Goal: Communication & Community: Answer question/provide support

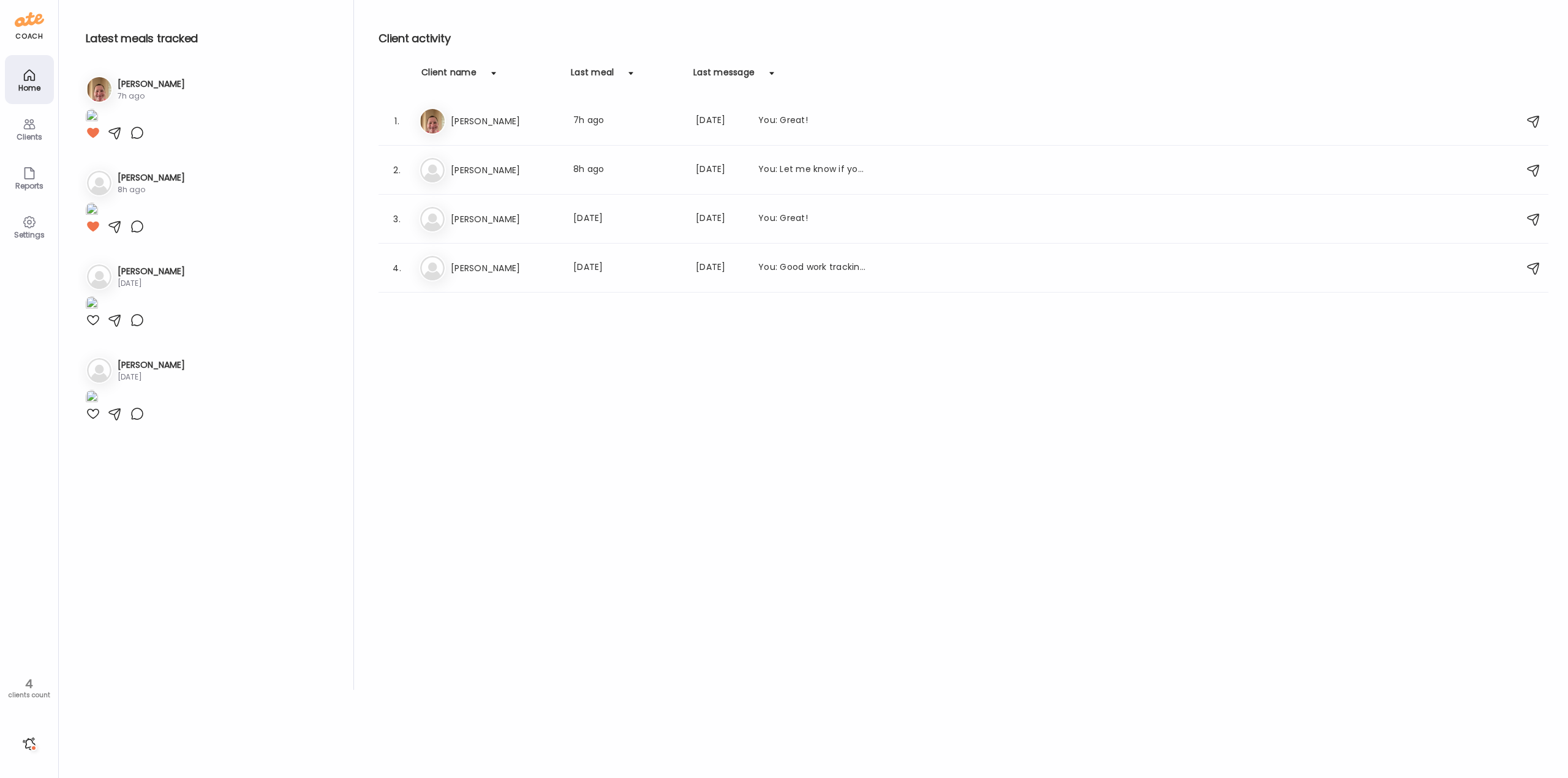
click at [28, 745] on div at bounding box center [30, 744] width 20 height 20
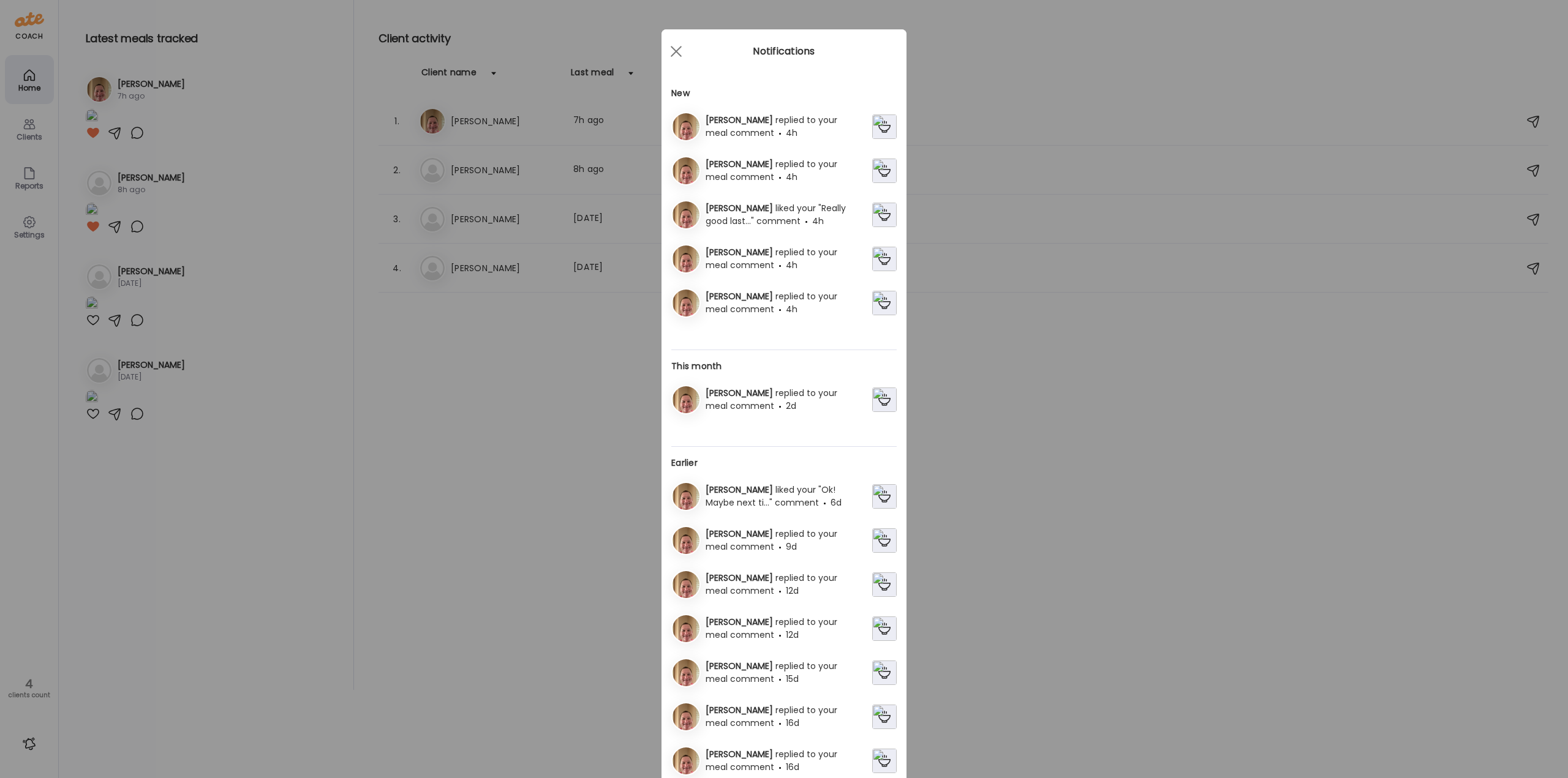
click at [761, 301] on span "replied to your meal comment" at bounding box center [772, 303] width 132 height 25
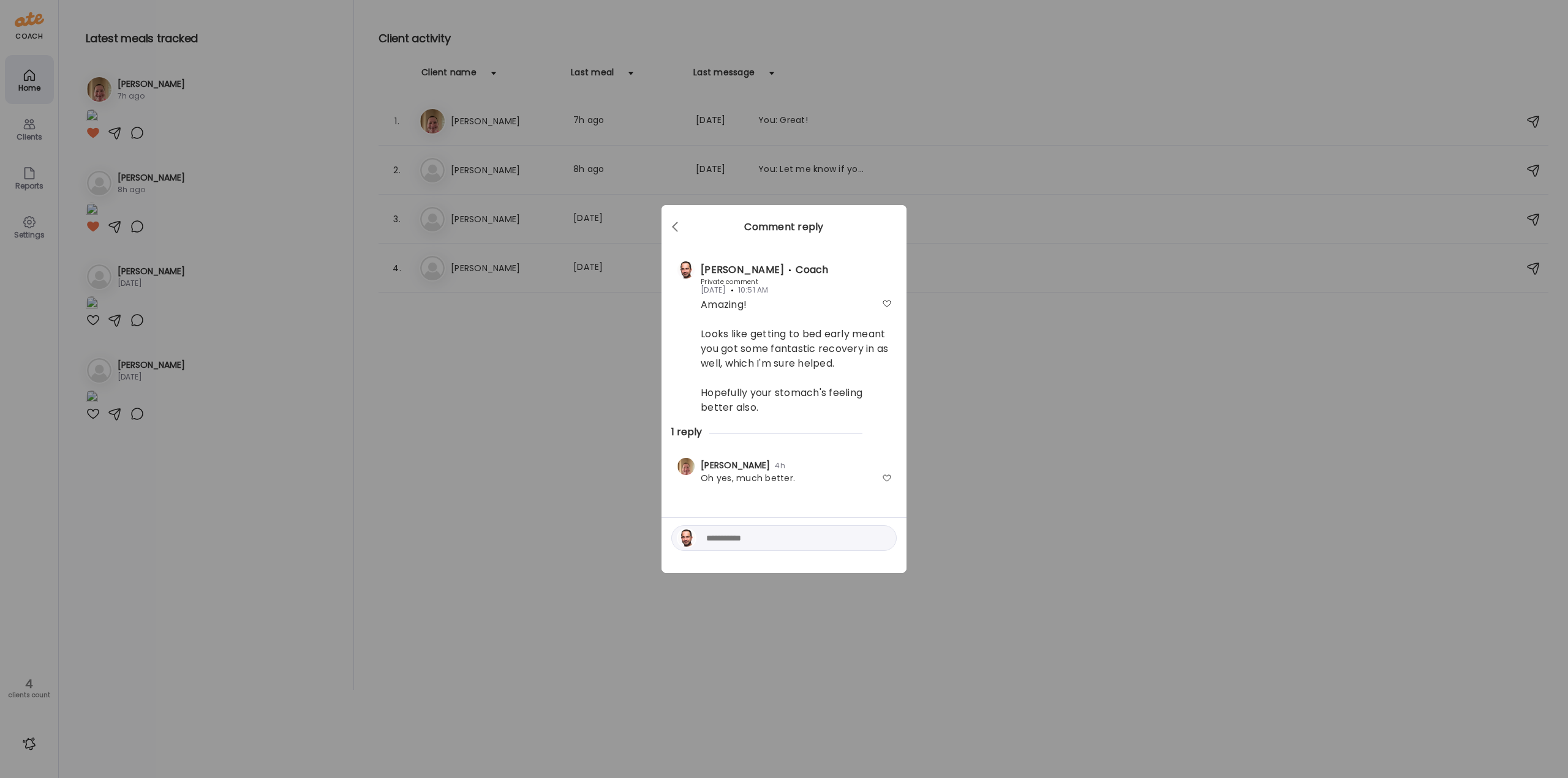
click at [881, 477] on div "Oh yes, much better." at bounding box center [784, 478] width 216 height 13
click at [884, 477] on div at bounding box center [887, 478] width 10 height 10
click at [675, 226] on div at bounding box center [677, 227] width 25 height 25
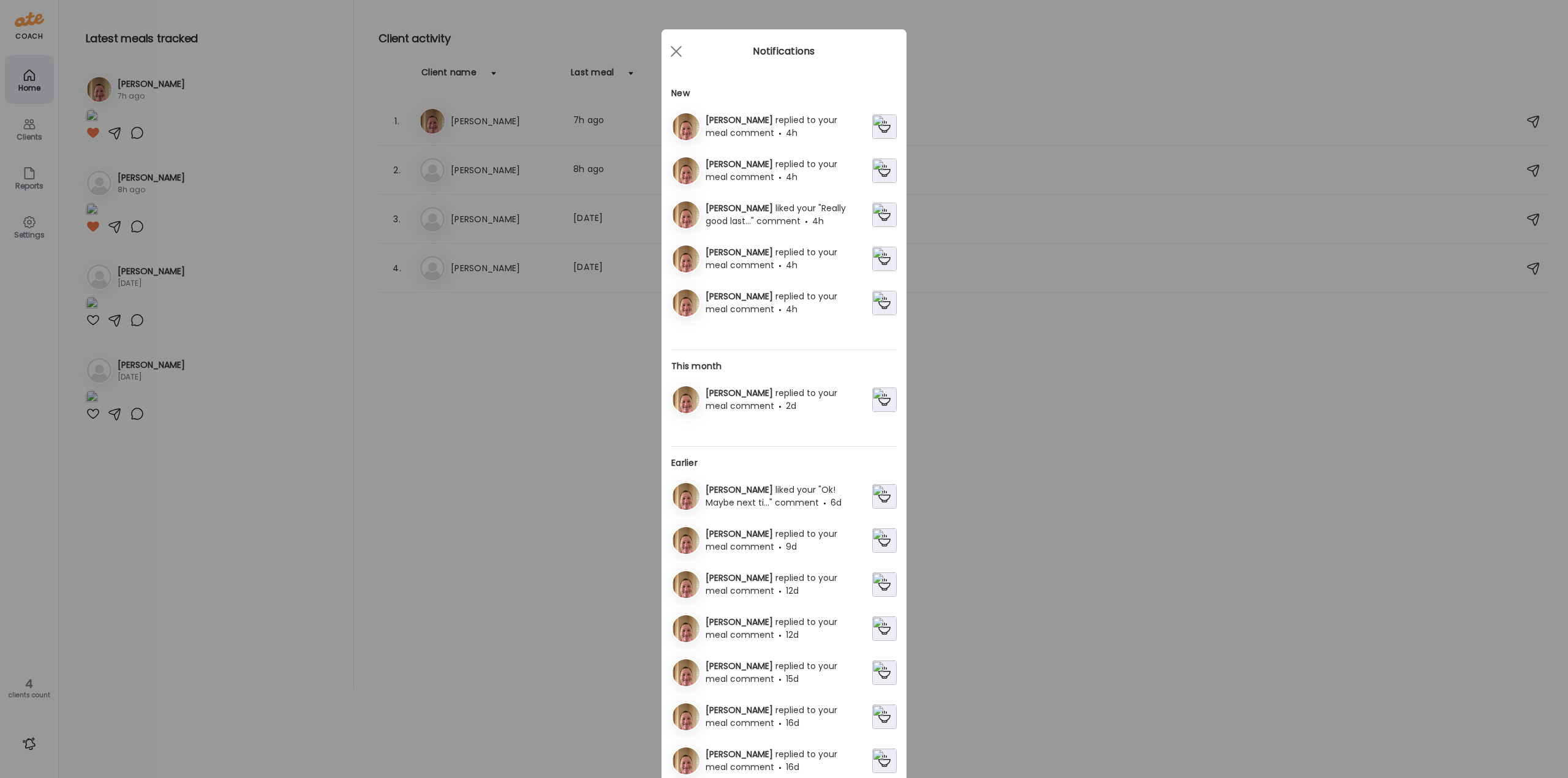
click at [748, 270] on div "[PERSON_NAME] replied to your meal comment 4h" at bounding box center [786, 259] width 171 height 26
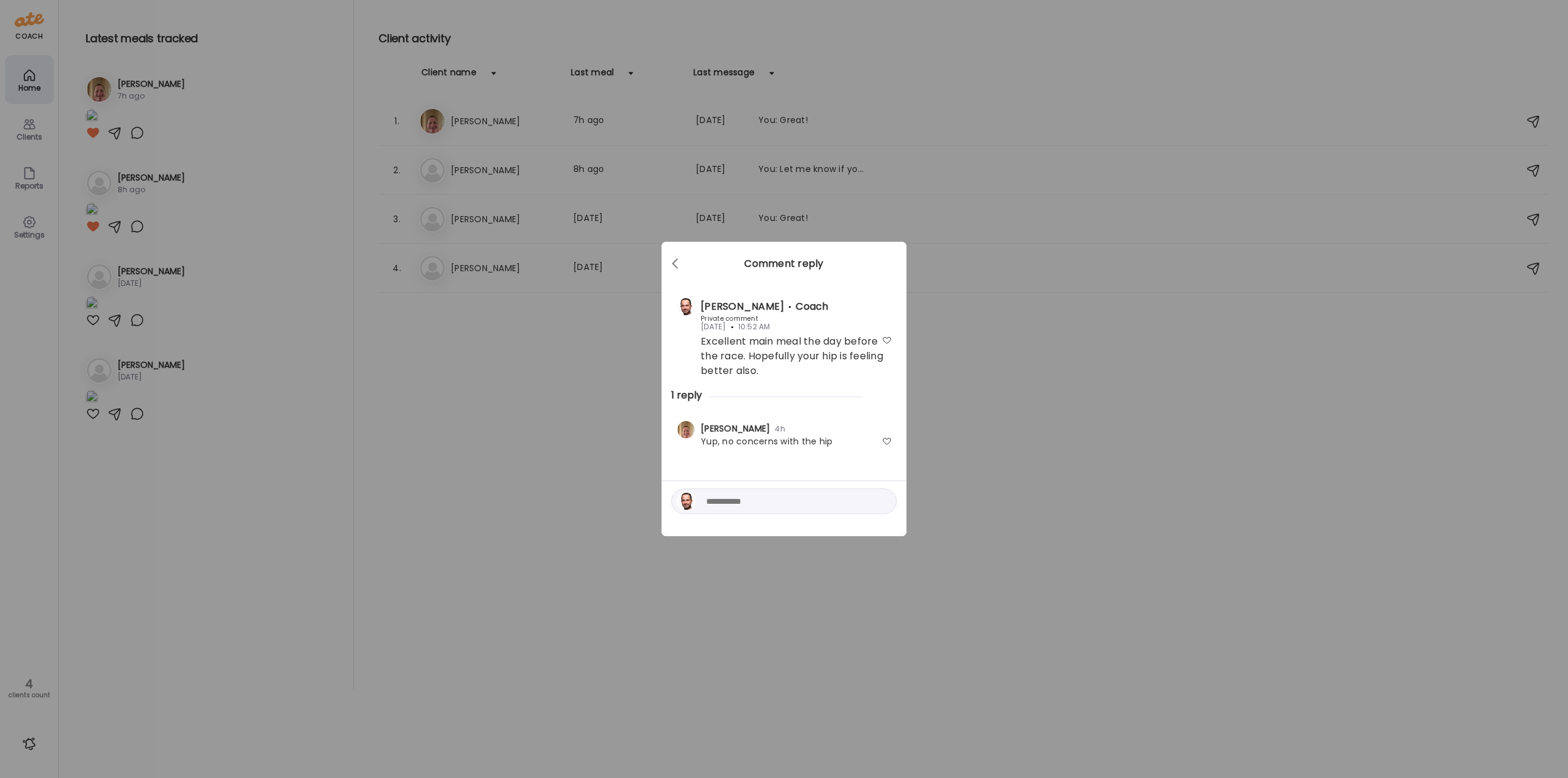
click at [887, 441] on div at bounding box center [887, 441] width 10 height 10
click at [677, 260] on div at bounding box center [677, 264] width 25 height 25
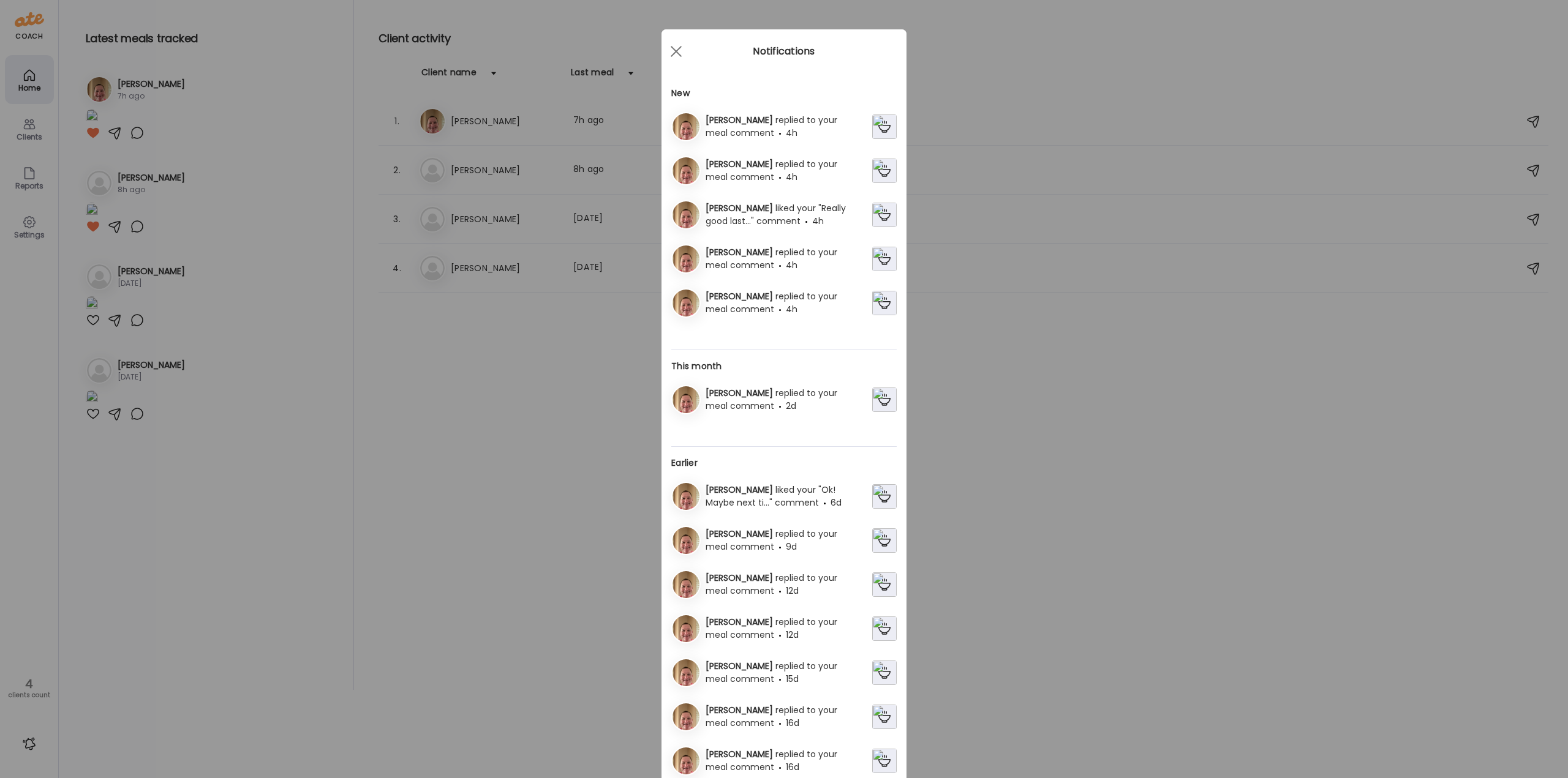
click at [777, 227] on div "[PERSON_NAME] liked your "Really good last..." comment 4h" at bounding box center [786, 215] width 171 height 26
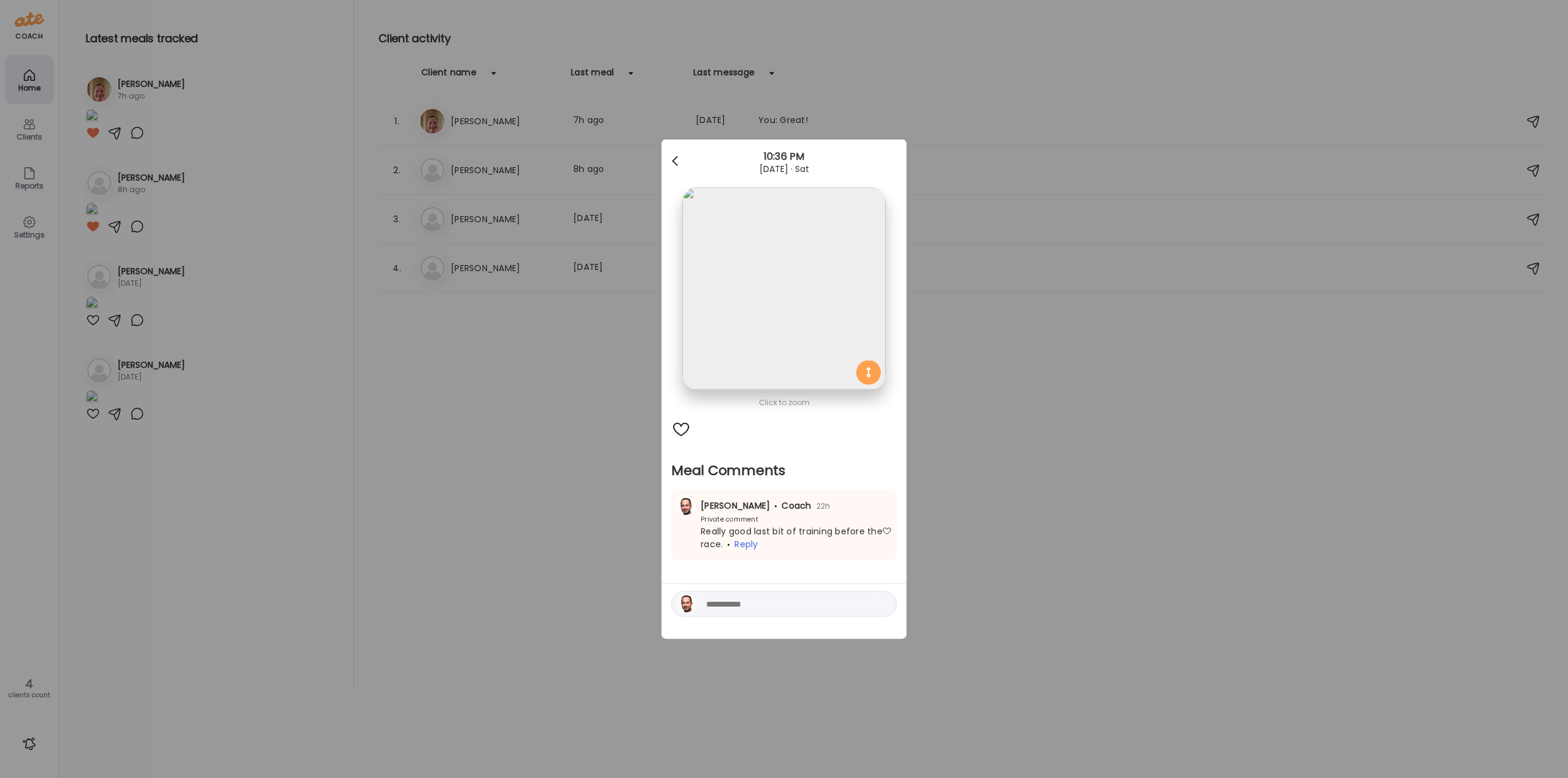
click at [671, 162] on div at bounding box center [677, 162] width 25 height 25
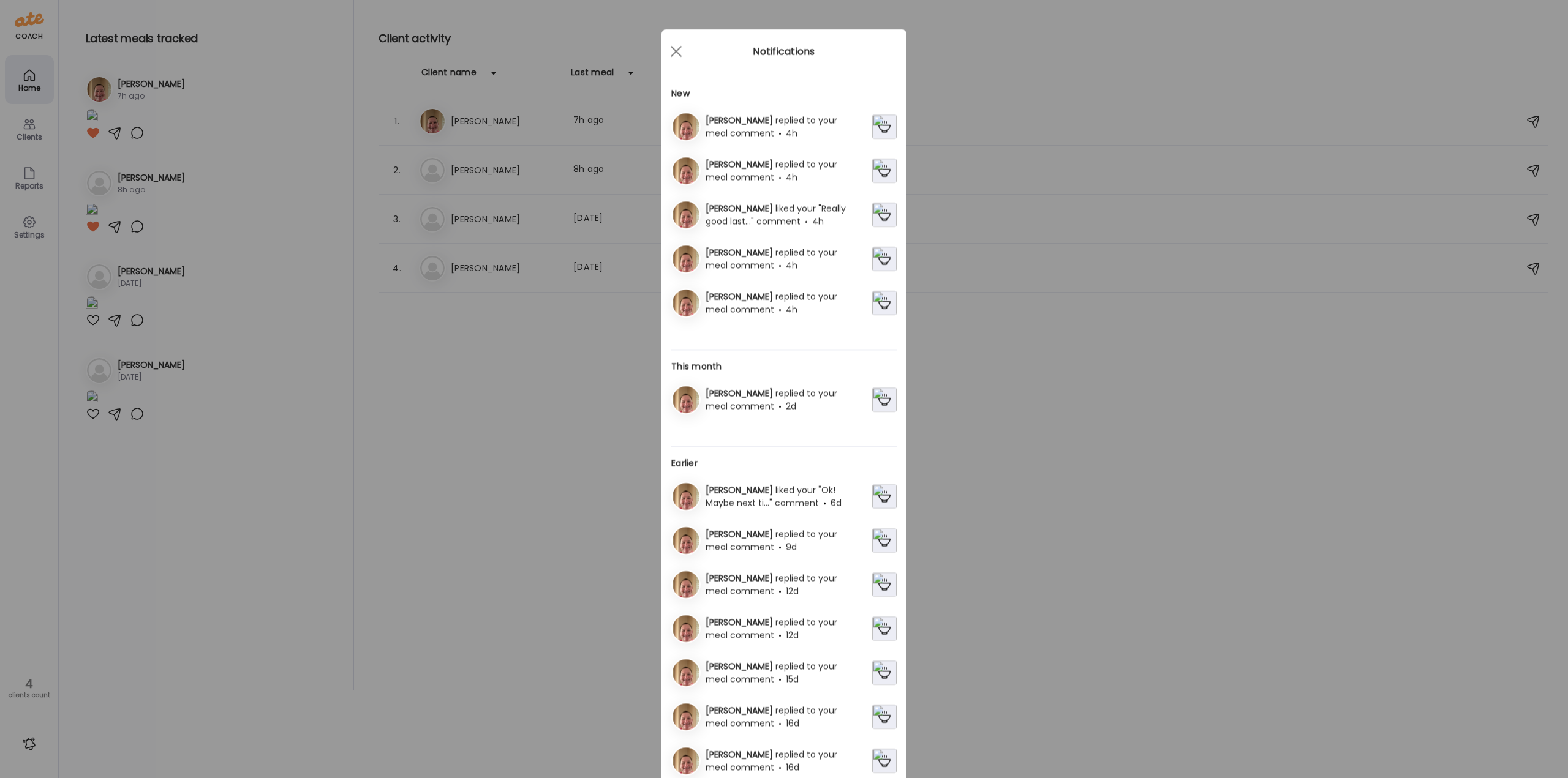
click at [770, 177] on div "[PERSON_NAME] replied to your meal comment 4h" at bounding box center [786, 171] width 171 height 26
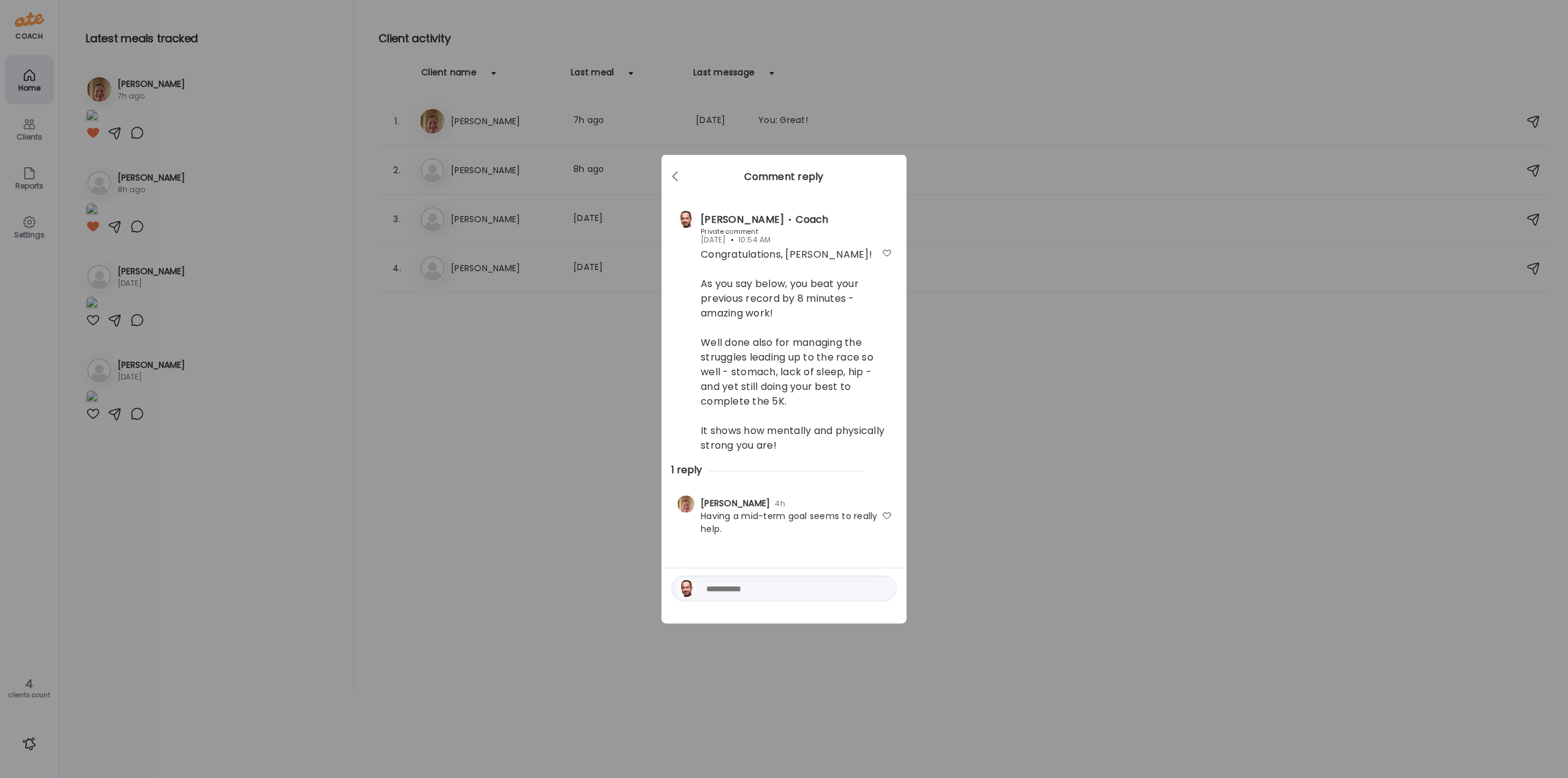
click at [888, 516] on div at bounding box center [887, 516] width 10 height 10
click at [838, 594] on textarea at bounding box center [789, 589] width 165 height 15
type textarea "**********"
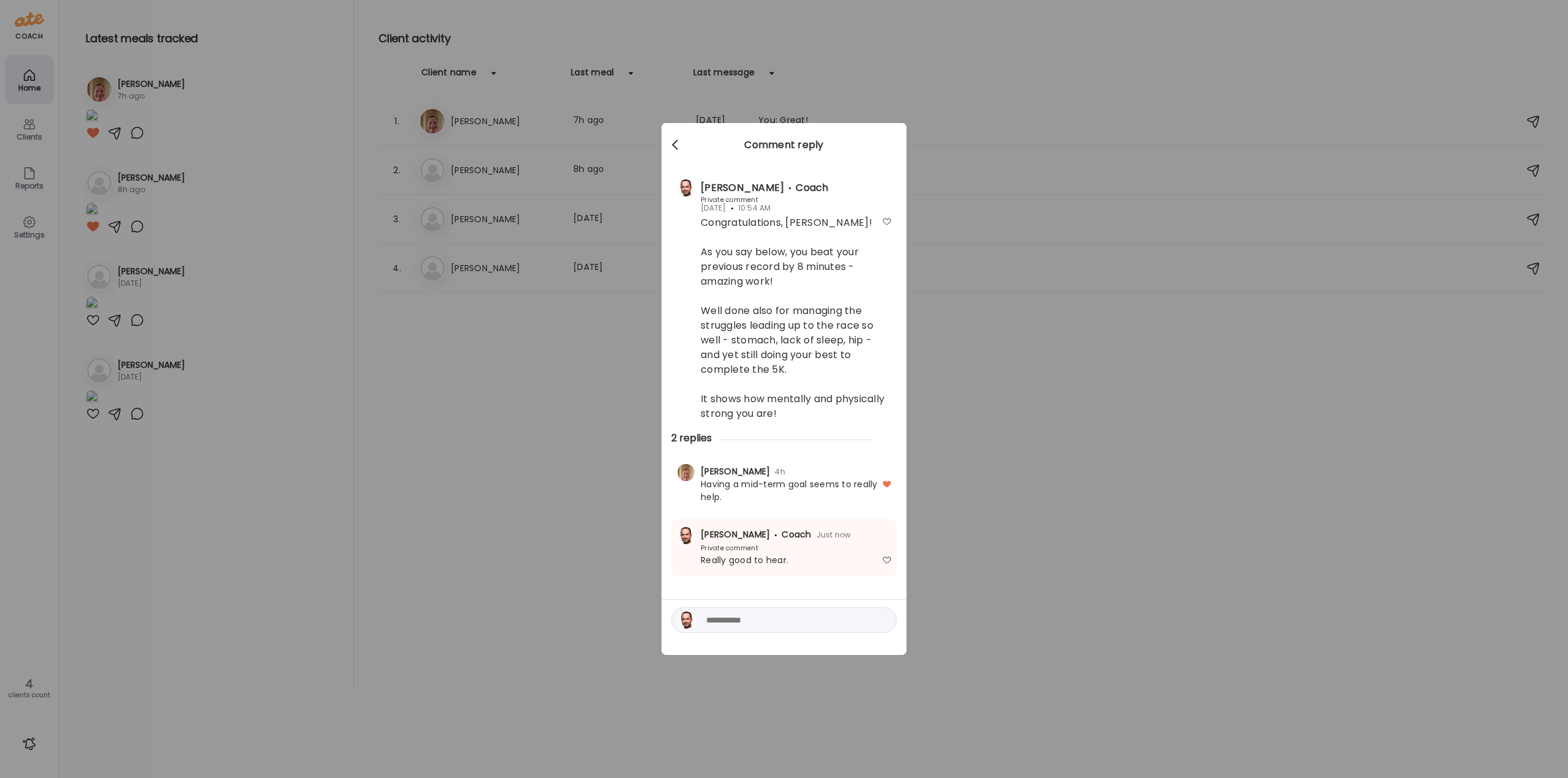
click at [678, 145] on div at bounding box center [677, 145] width 25 height 25
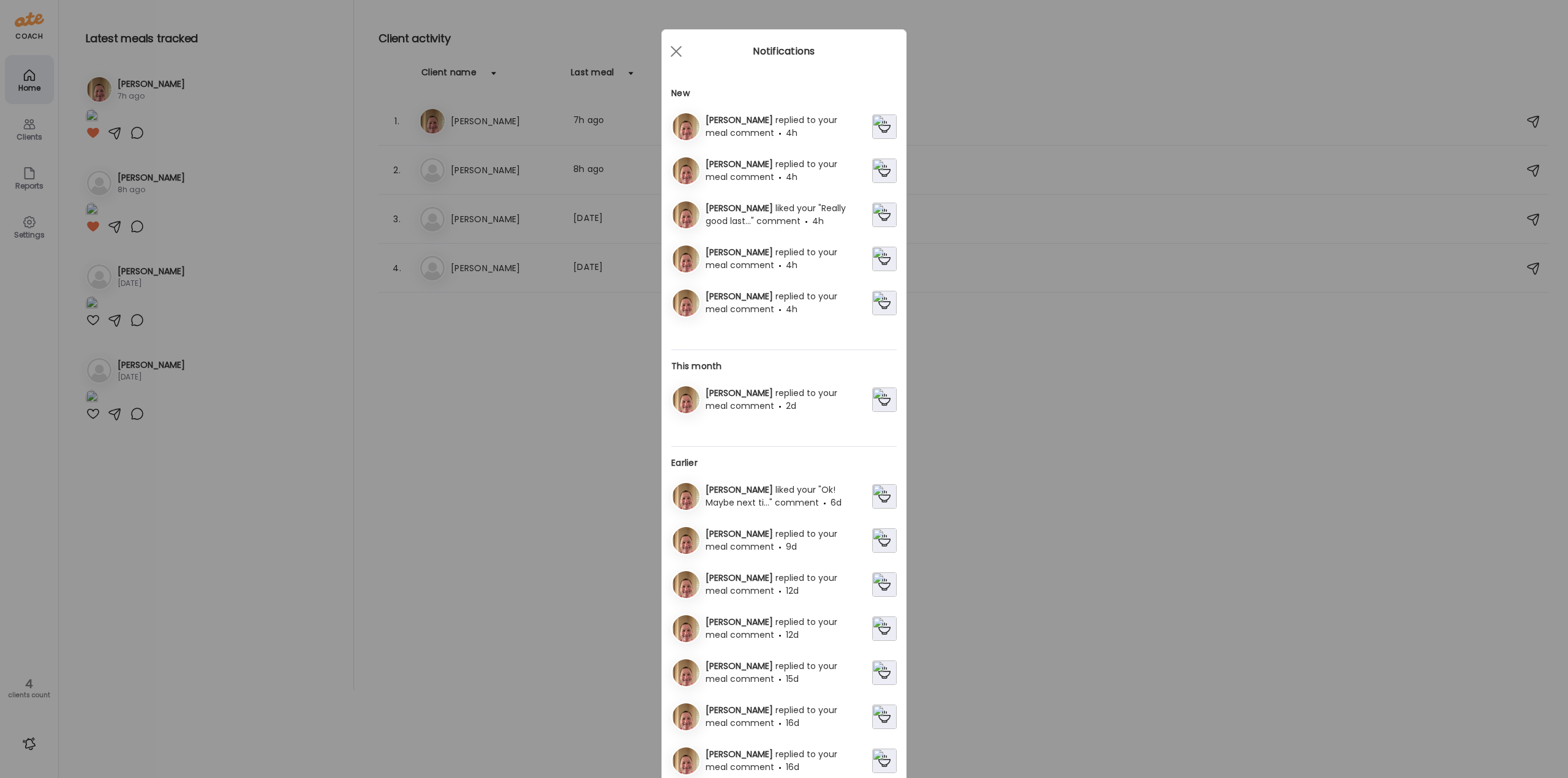
click at [777, 128] on div "[PERSON_NAME] replied to your meal comment 4h" at bounding box center [786, 127] width 171 height 26
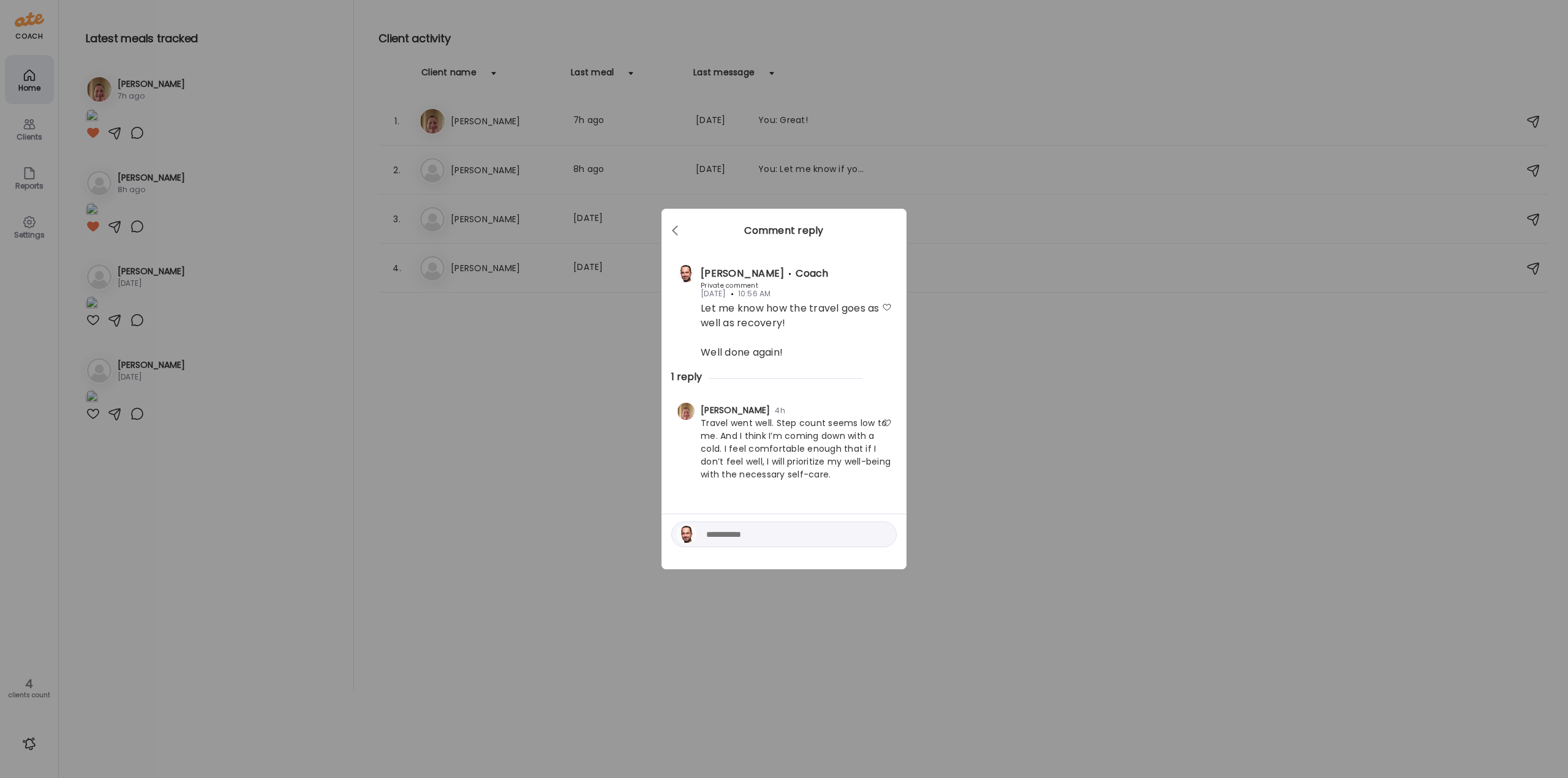
click at [886, 424] on div at bounding box center [887, 423] width 10 height 10
click at [888, 425] on div at bounding box center [887, 423] width 10 height 10
click at [885, 422] on div at bounding box center [887, 423] width 10 height 10
click at [843, 536] on textarea at bounding box center [789, 534] width 165 height 15
type textarea "**********"
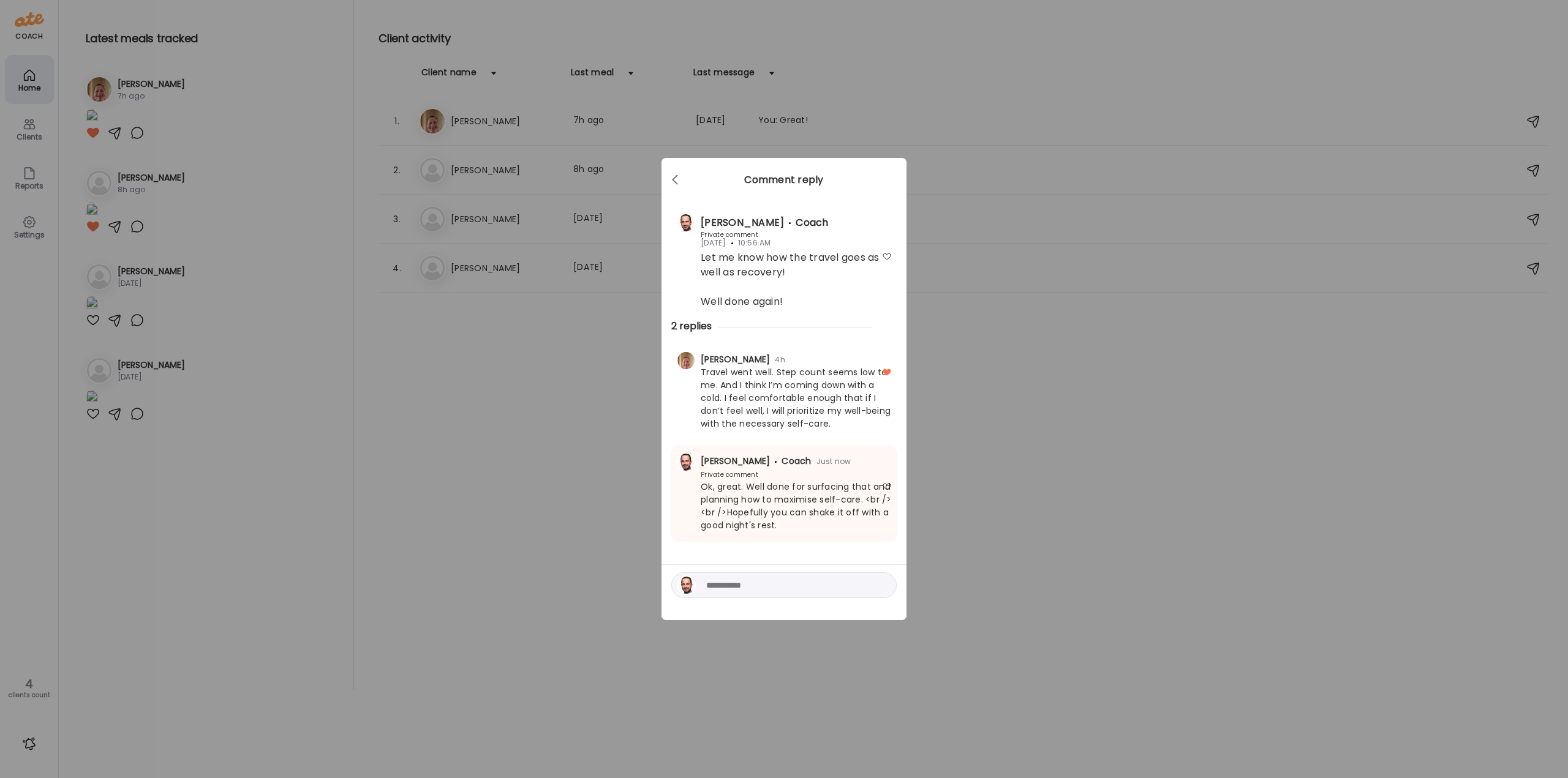
click at [514, 392] on div "Ate Coach Dashboard Wahoo! It’s official Take a moment to set up your Coach Pro…" at bounding box center [784, 389] width 1568 height 778
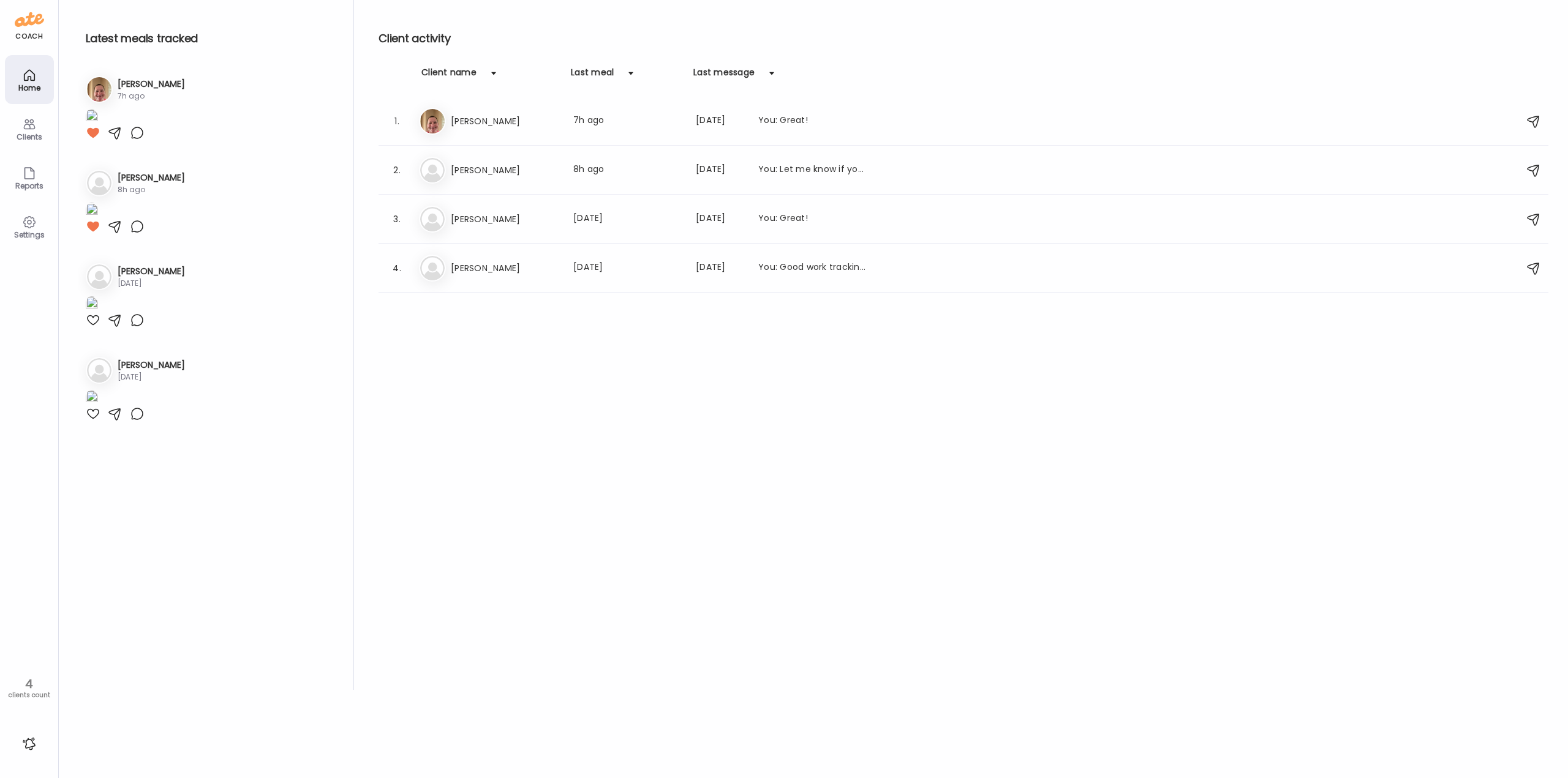
click at [467, 173] on h3 "[PERSON_NAME]" at bounding box center [505, 170] width 108 height 15
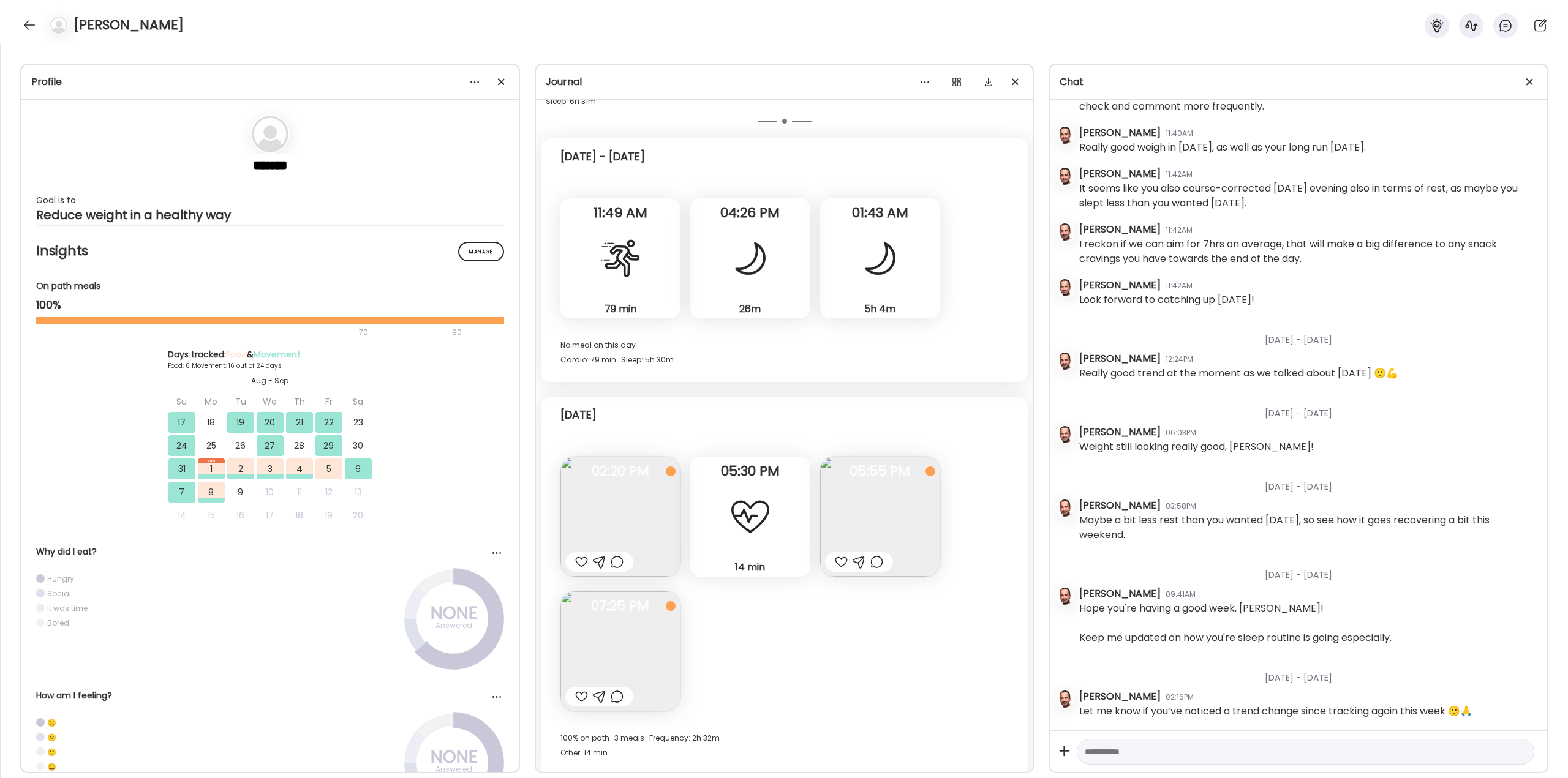
scroll to position [11439, 0]
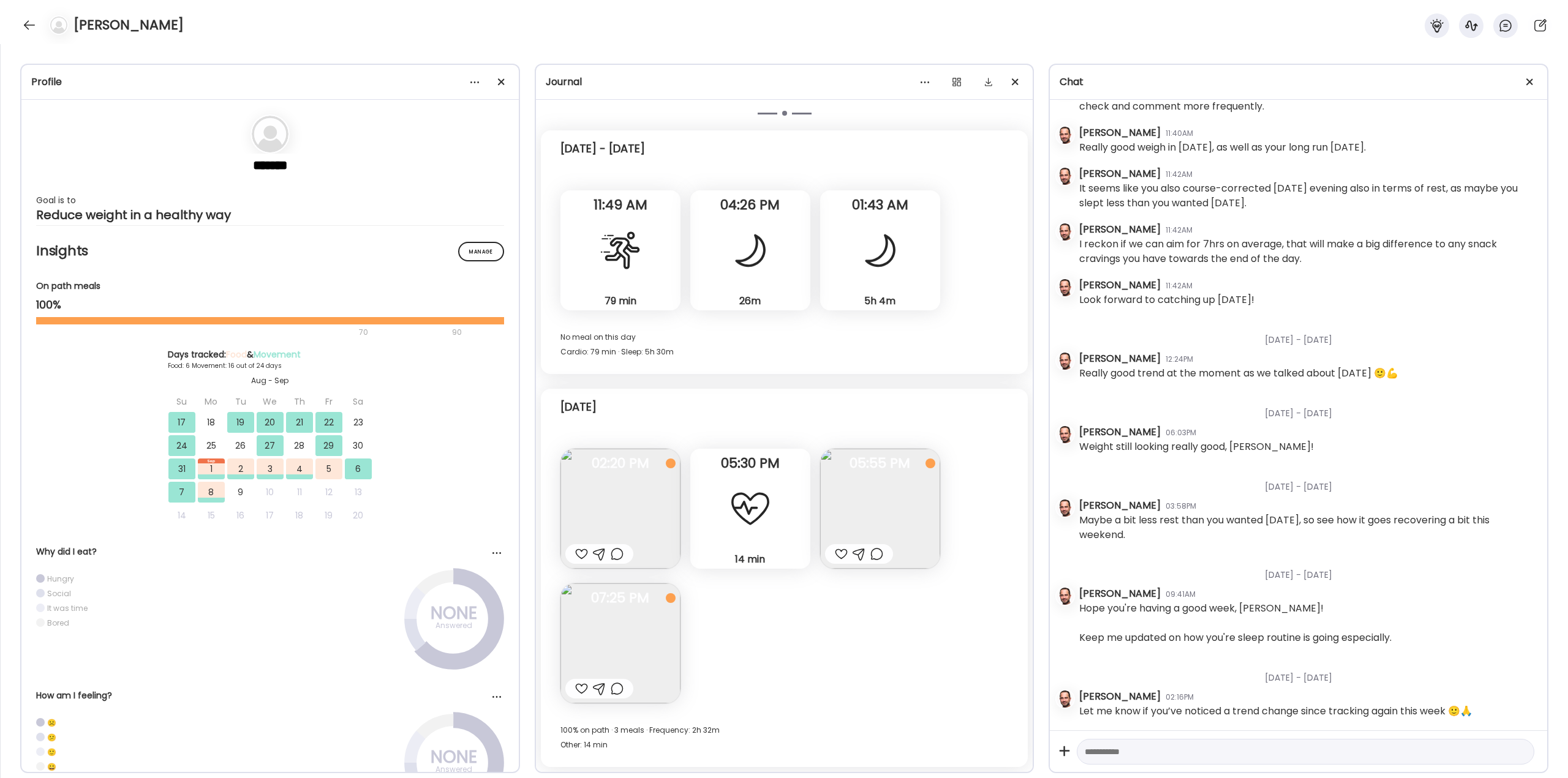
click at [619, 553] on div at bounding box center [617, 554] width 13 height 15
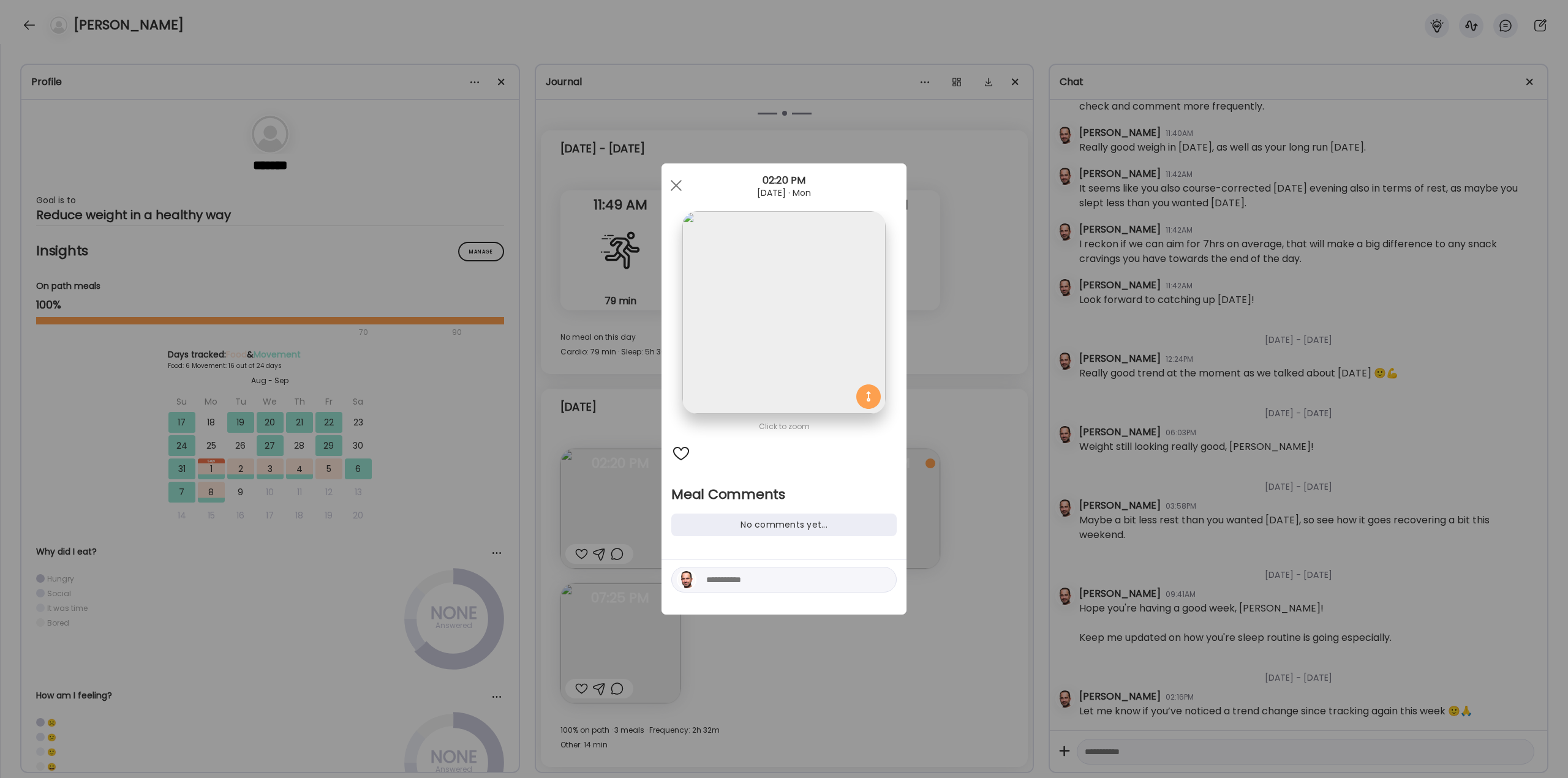
click at [728, 578] on textarea at bounding box center [789, 580] width 165 height 15
click at [776, 562] on textarea "**********" at bounding box center [789, 557] width 165 height 59
click at [817, 582] on textarea "**********" at bounding box center [789, 557] width 165 height 59
type textarea "**********"
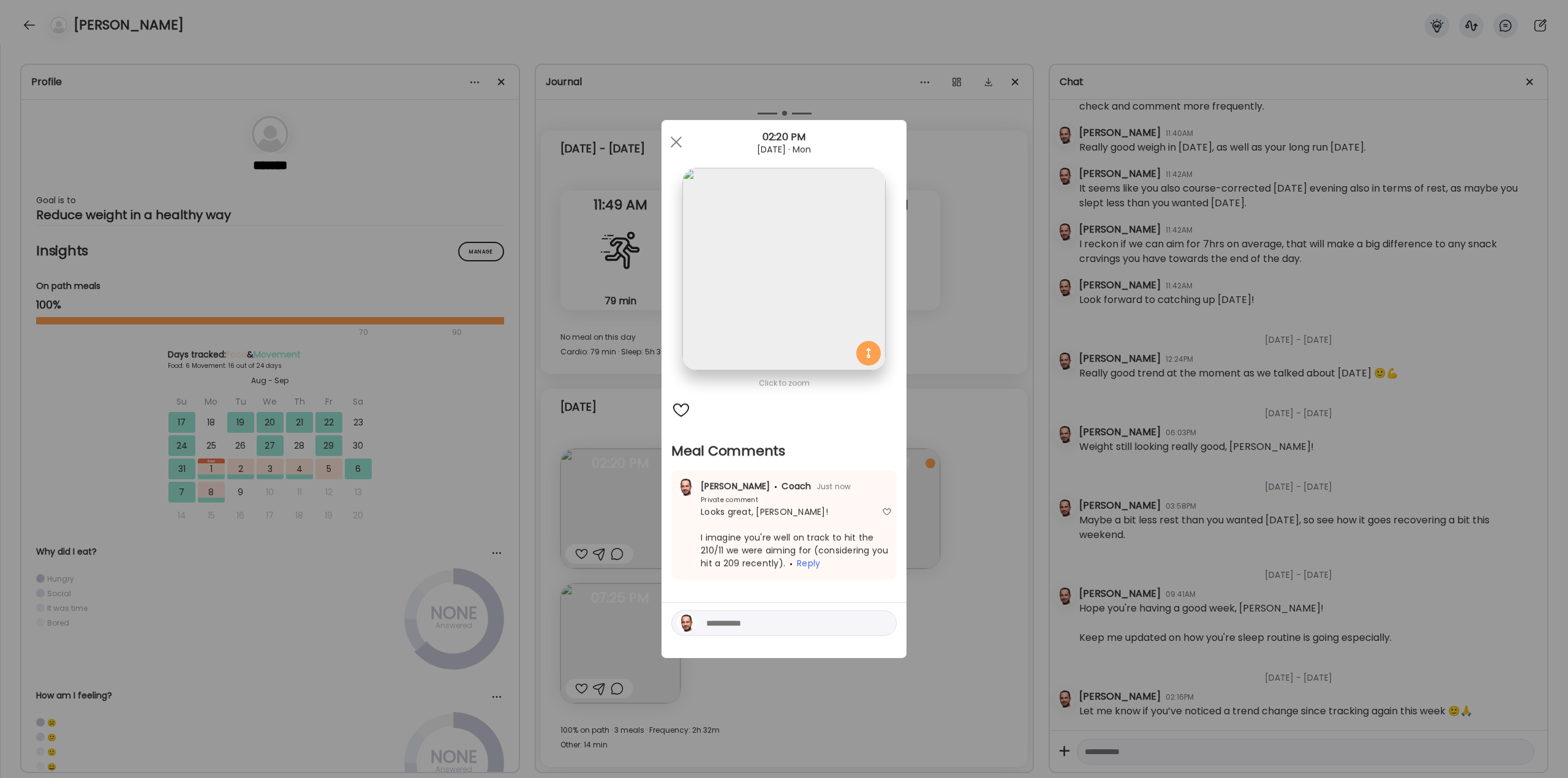
click at [1001, 589] on div "Ate Coach Dashboard Wahoo! It’s official Take a moment to set up your Coach Pro…" at bounding box center [784, 389] width 1568 height 778
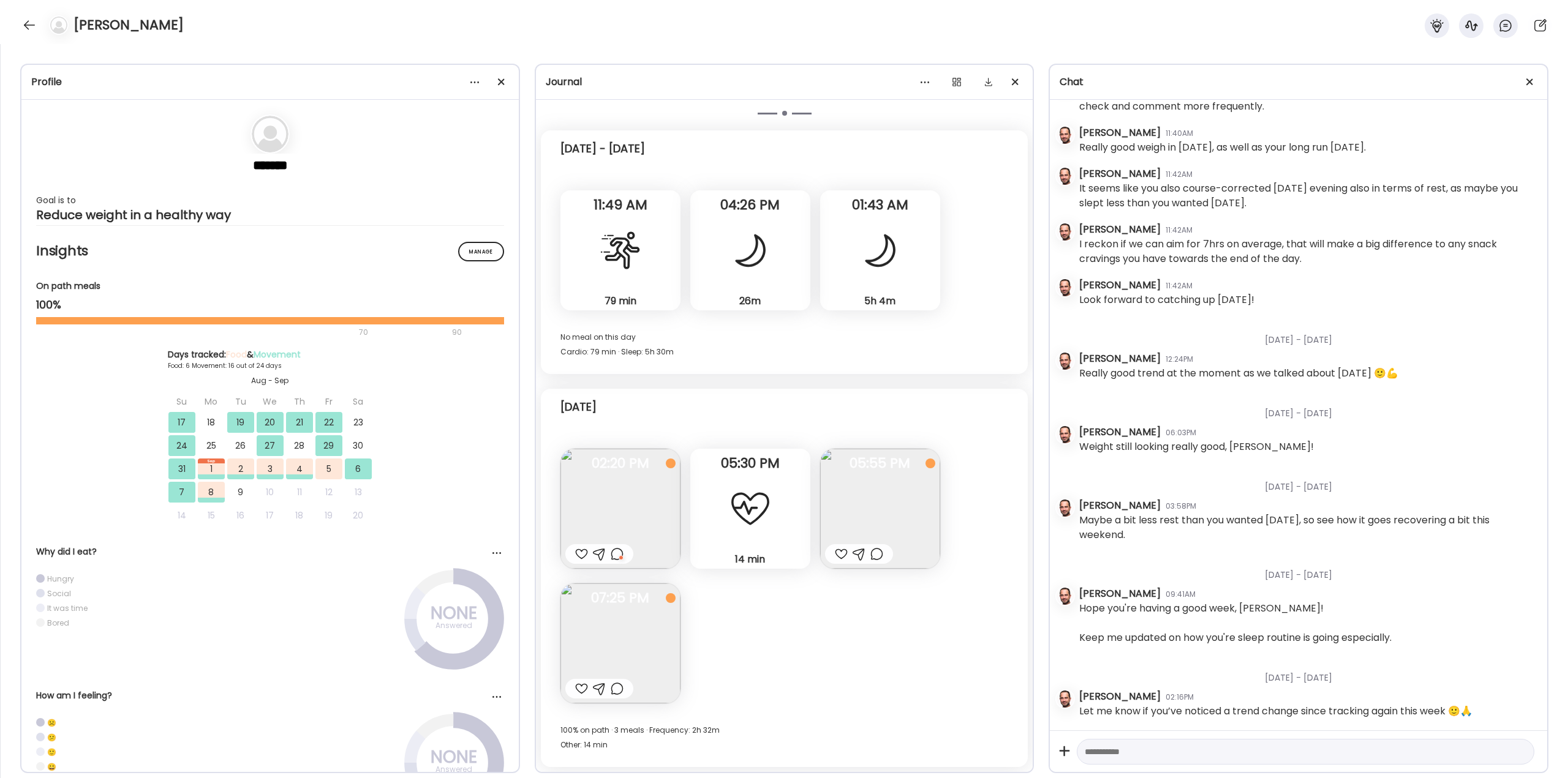
click at [843, 553] on div at bounding box center [841, 554] width 13 height 15
click at [764, 516] on div at bounding box center [751, 509] width 44 height 44
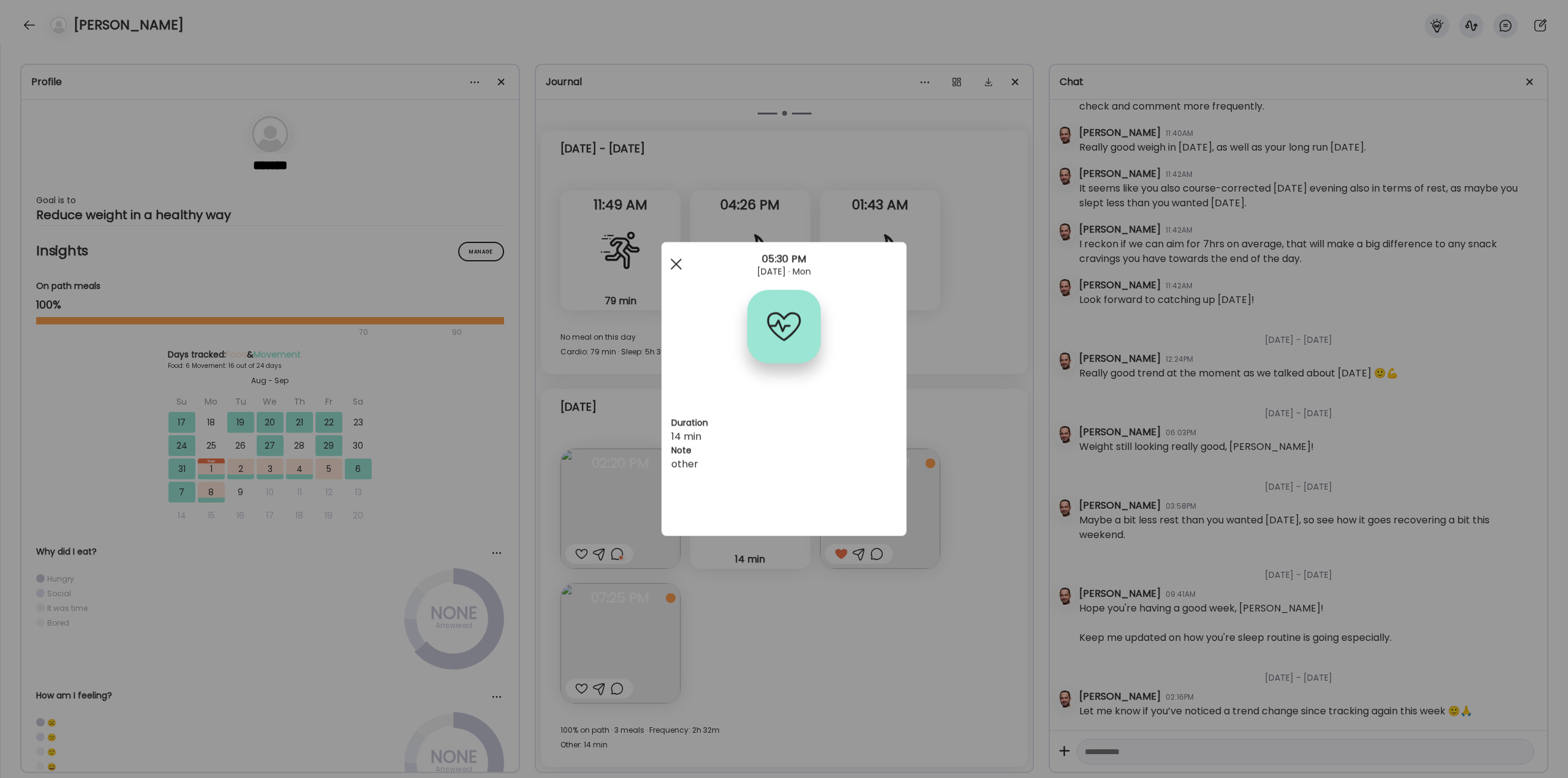
click at [683, 264] on div at bounding box center [677, 264] width 25 height 25
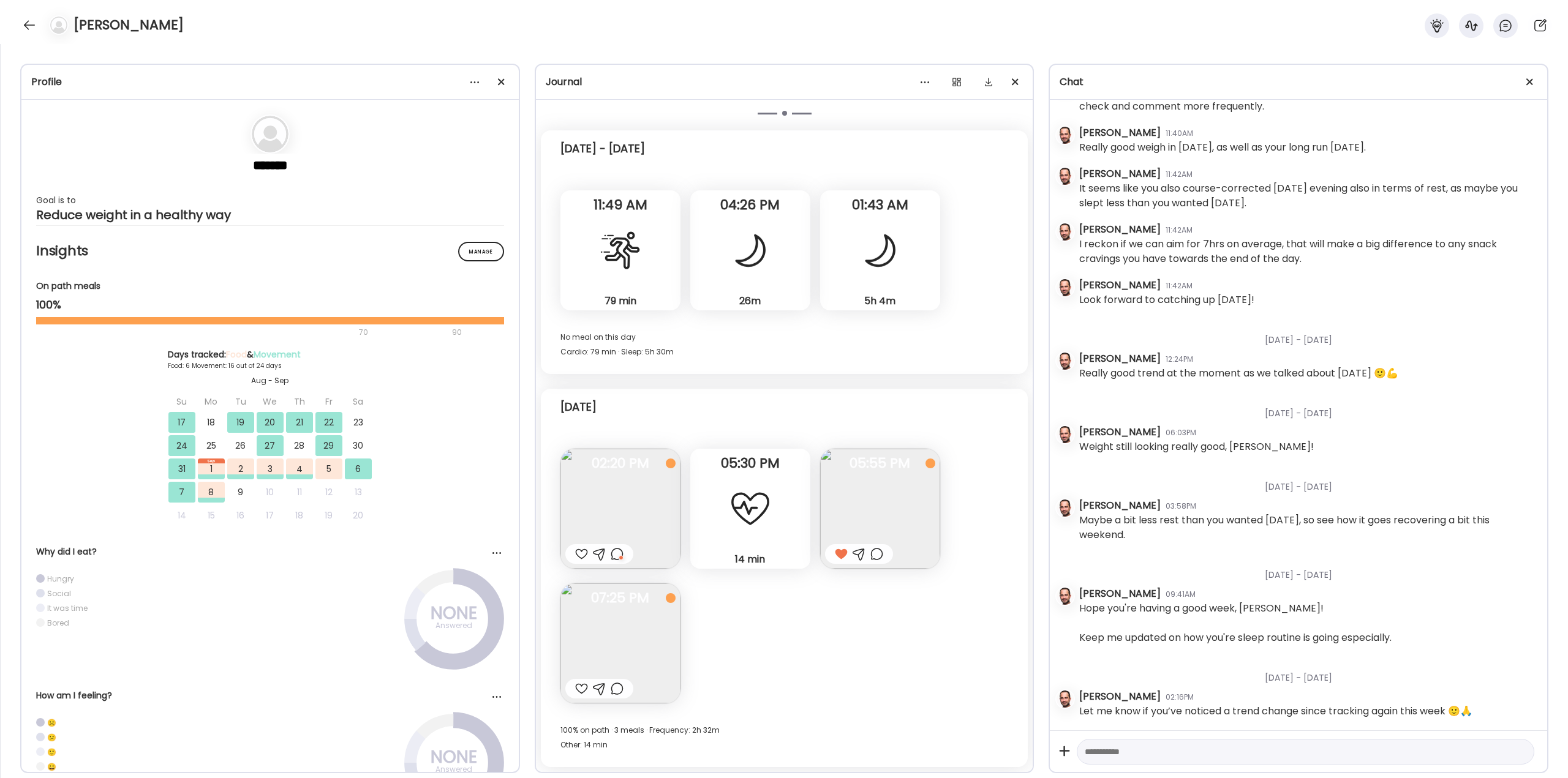
click at [617, 688] on div at bounding box center [617, 689] width 13 height 15
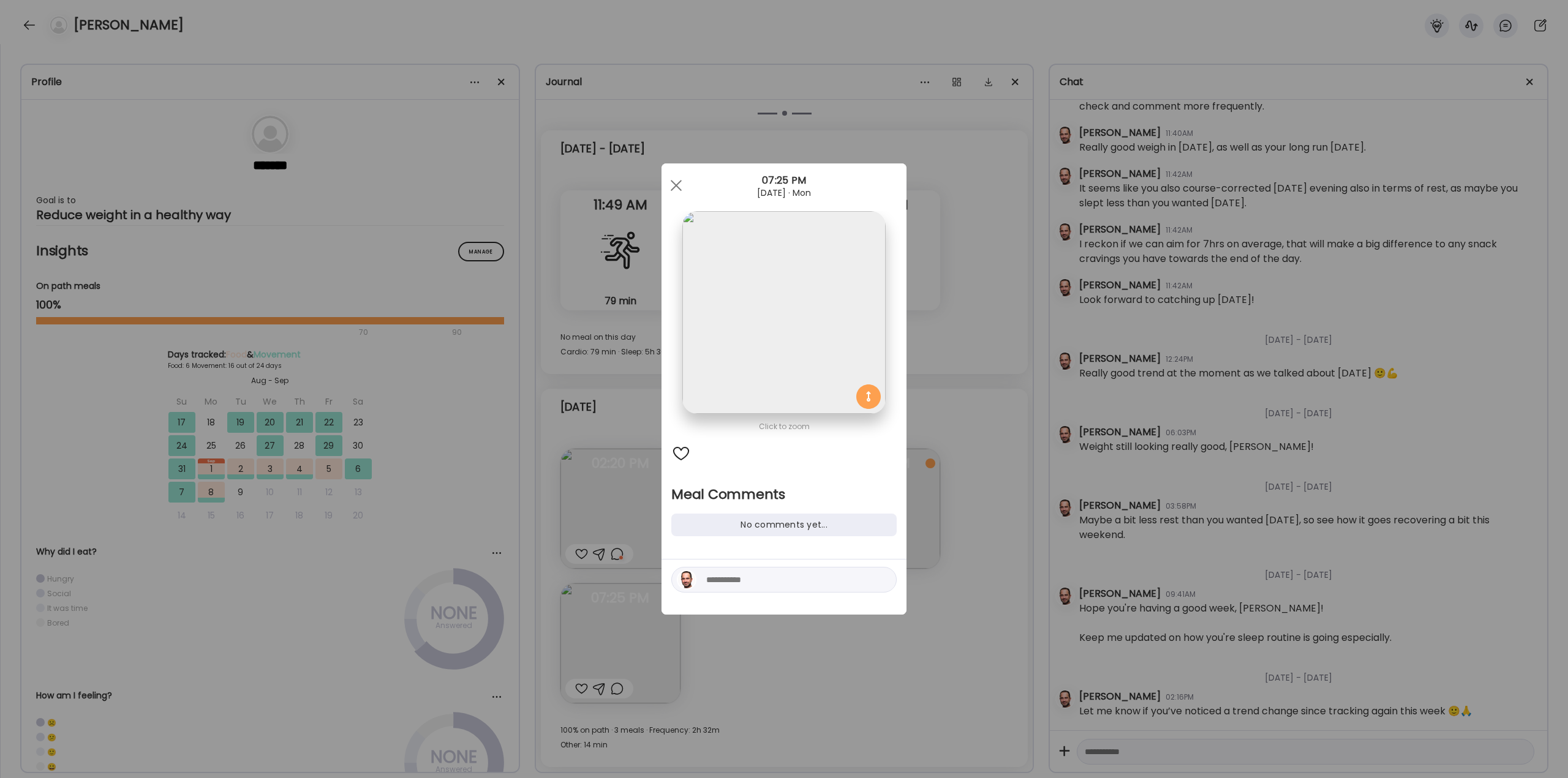
click at [720, 583] on textarea at bounding box center [789, 580] width 165 height 15
type textarea "**********"
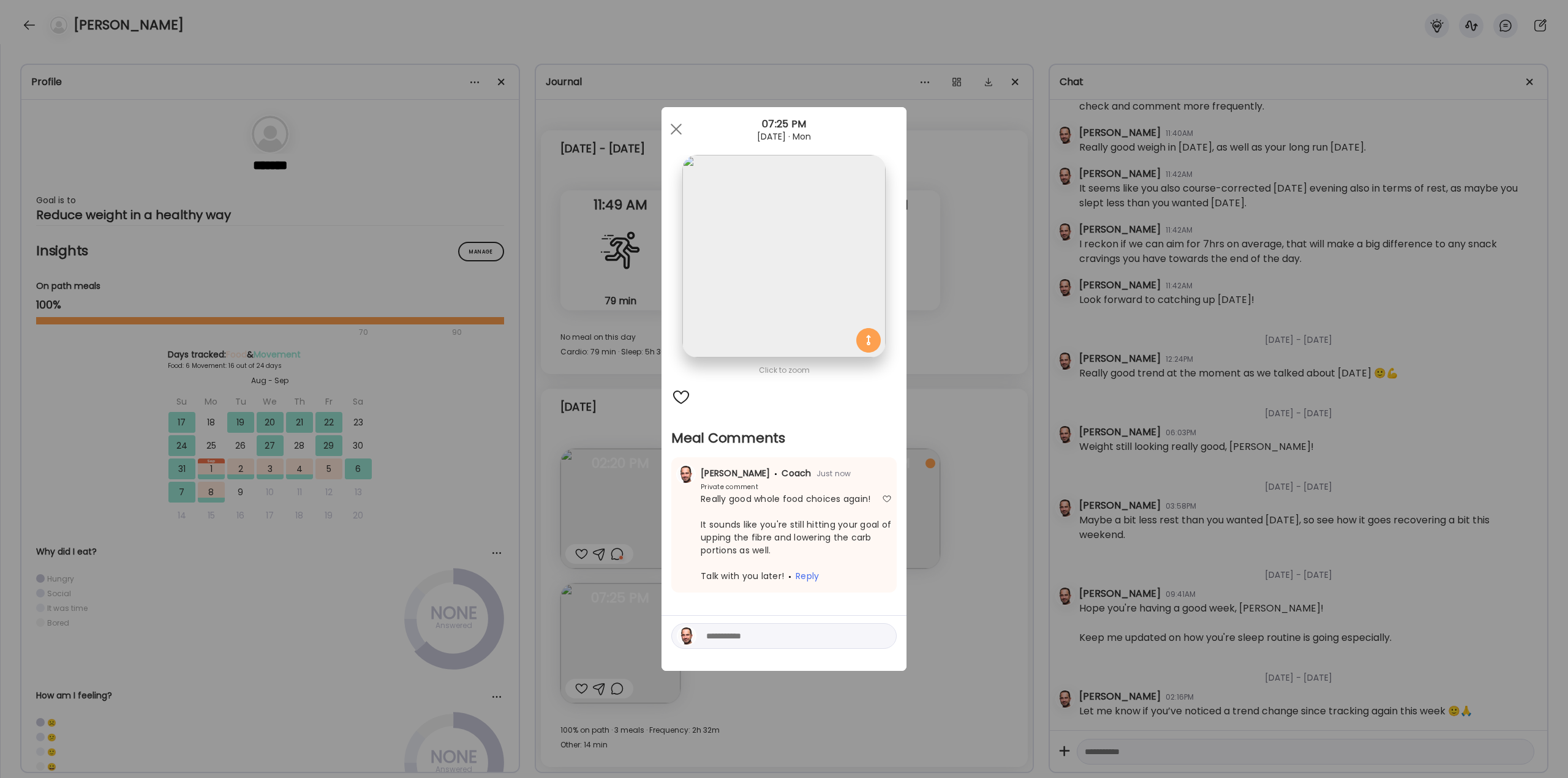
click at [962, 496] on div "Ate Coach Dashboard Wahoo! It’s official Take a moment to set up your Coach Pro…" at bounding box center [784, 389] width 1568 height 778
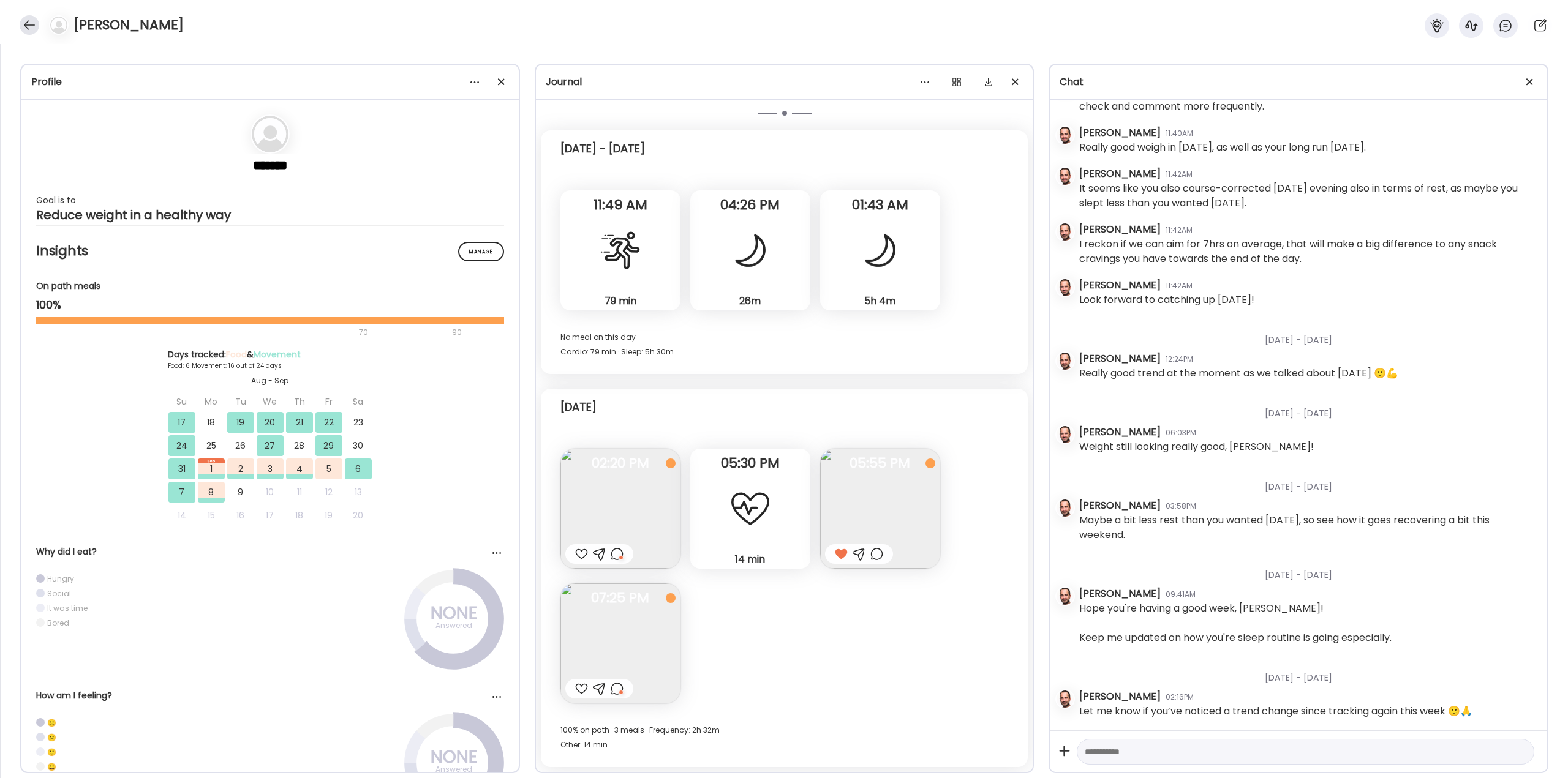
click at [31, 28] on div at bounding box center [30, 25] width 20 height 20
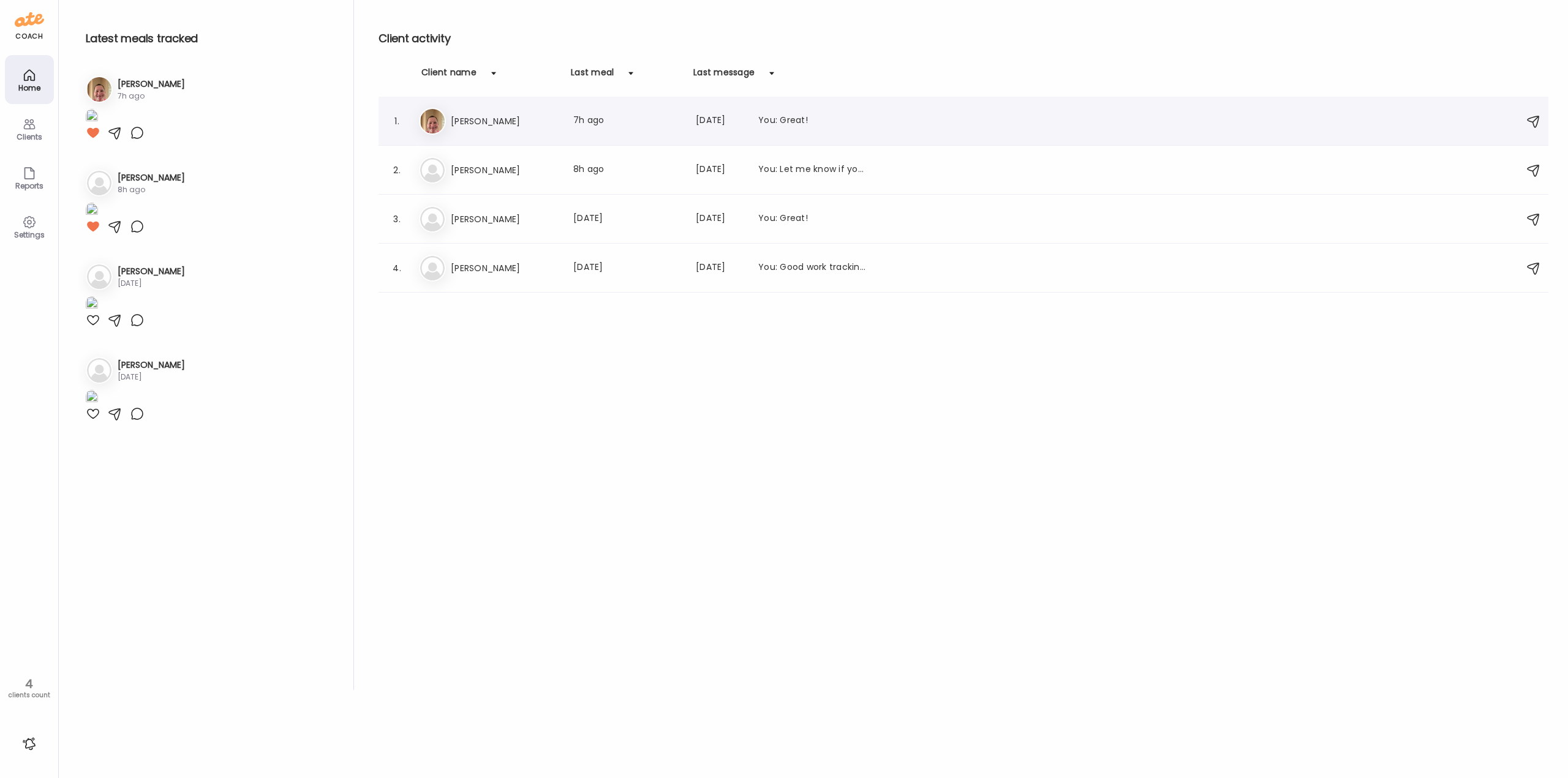
click at [491, 130] on div "Er [PERSON_NAME] Last meal: 7h ago Last message: [DATE] You: Great!" at bounding box center [965, 121] width 1093 height 27
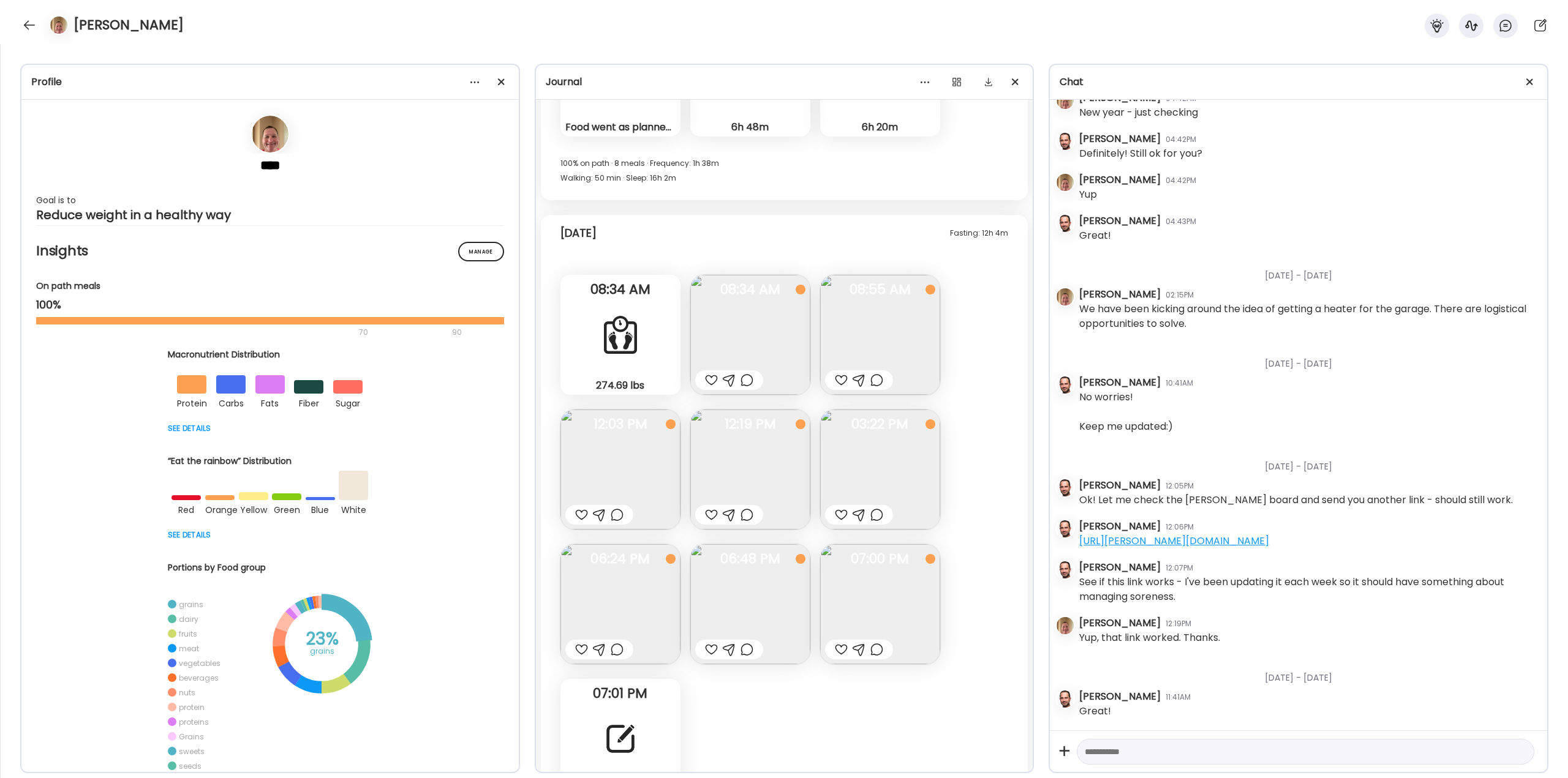
scroll to position [29648, 0]
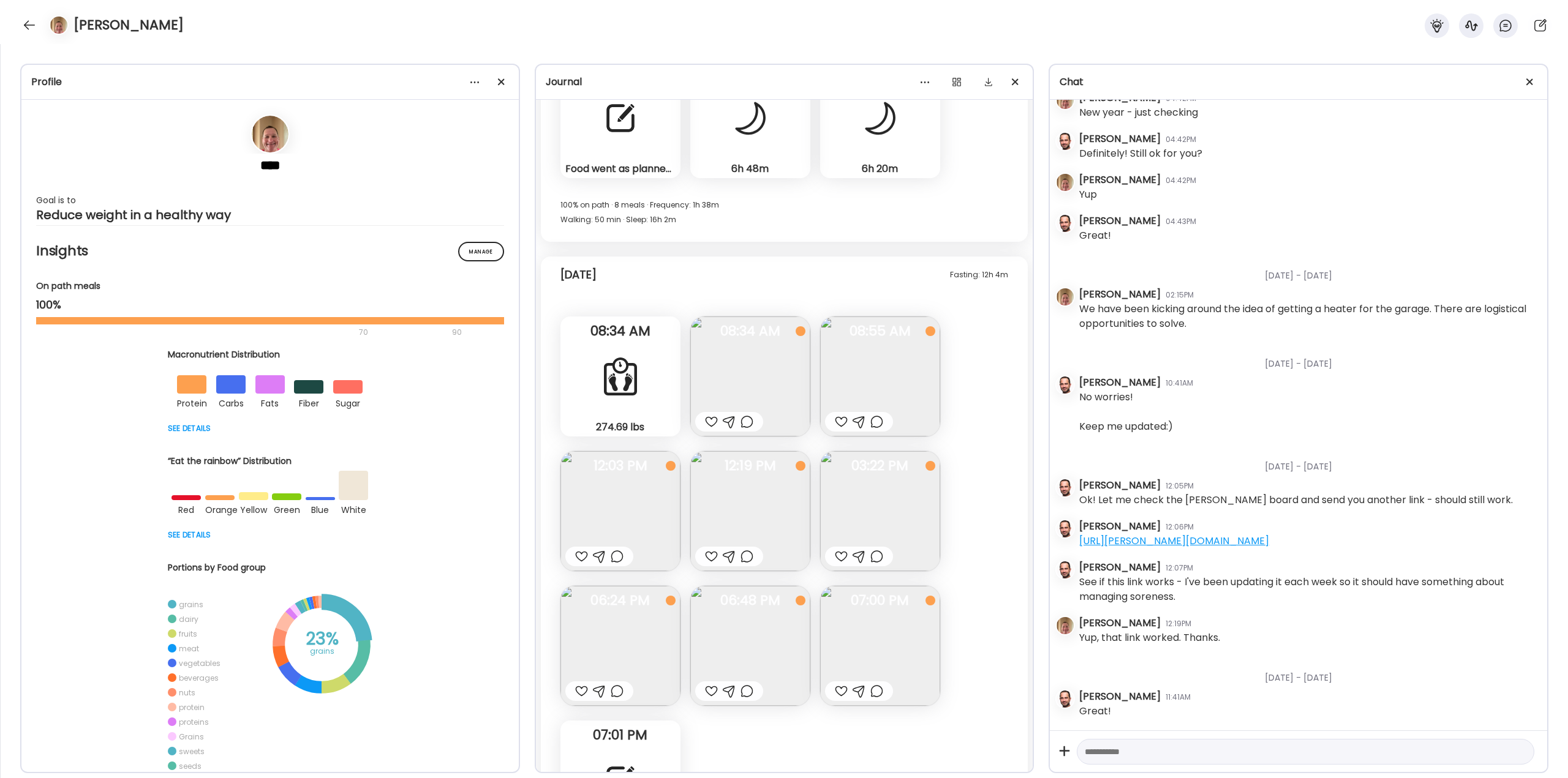
click at [748, 362] on img at bounding box center [750, 376] width 120 height 120
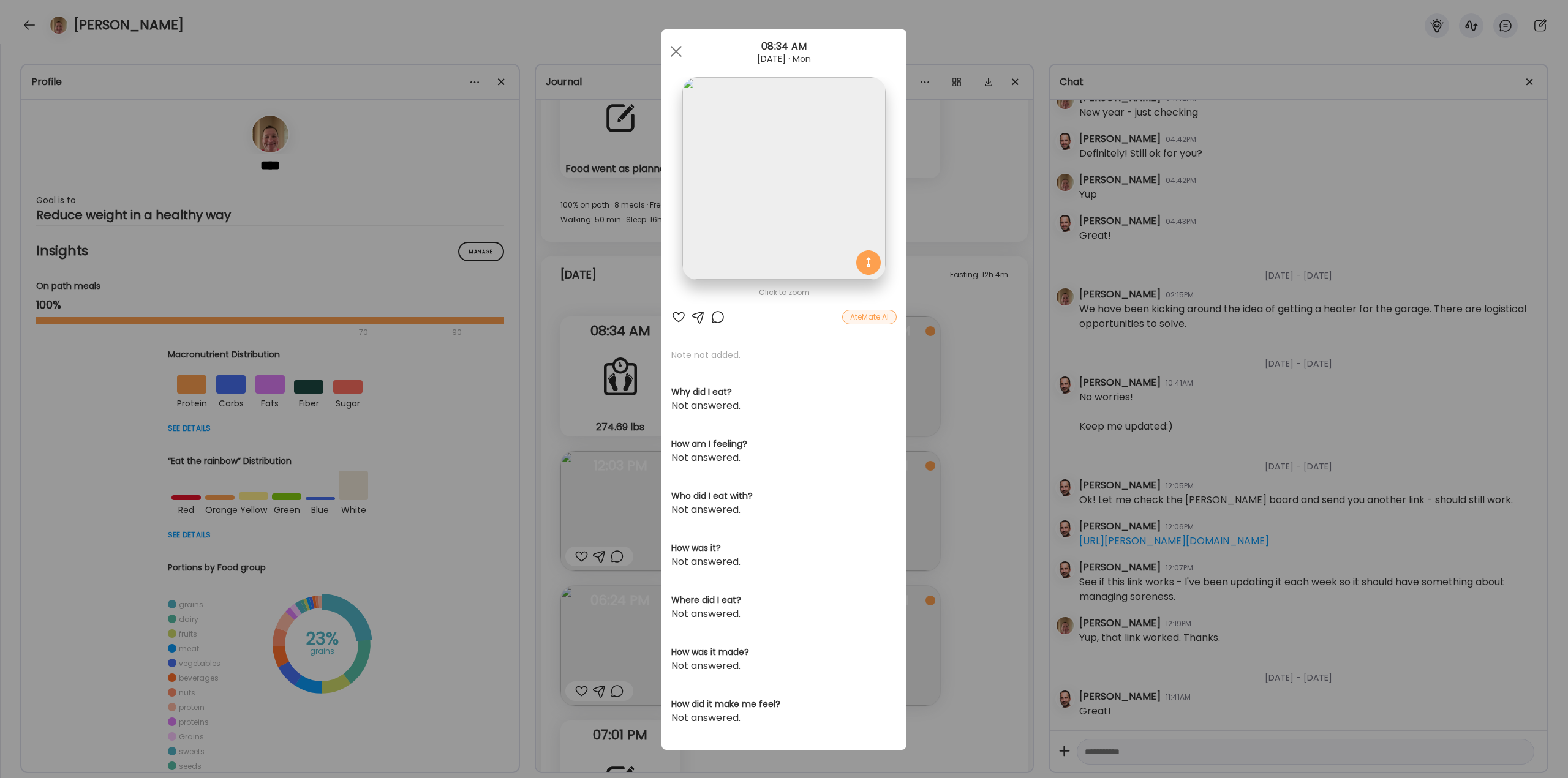
click at [713, 317] on div at bounding box center [718, 317] width 15 height 15
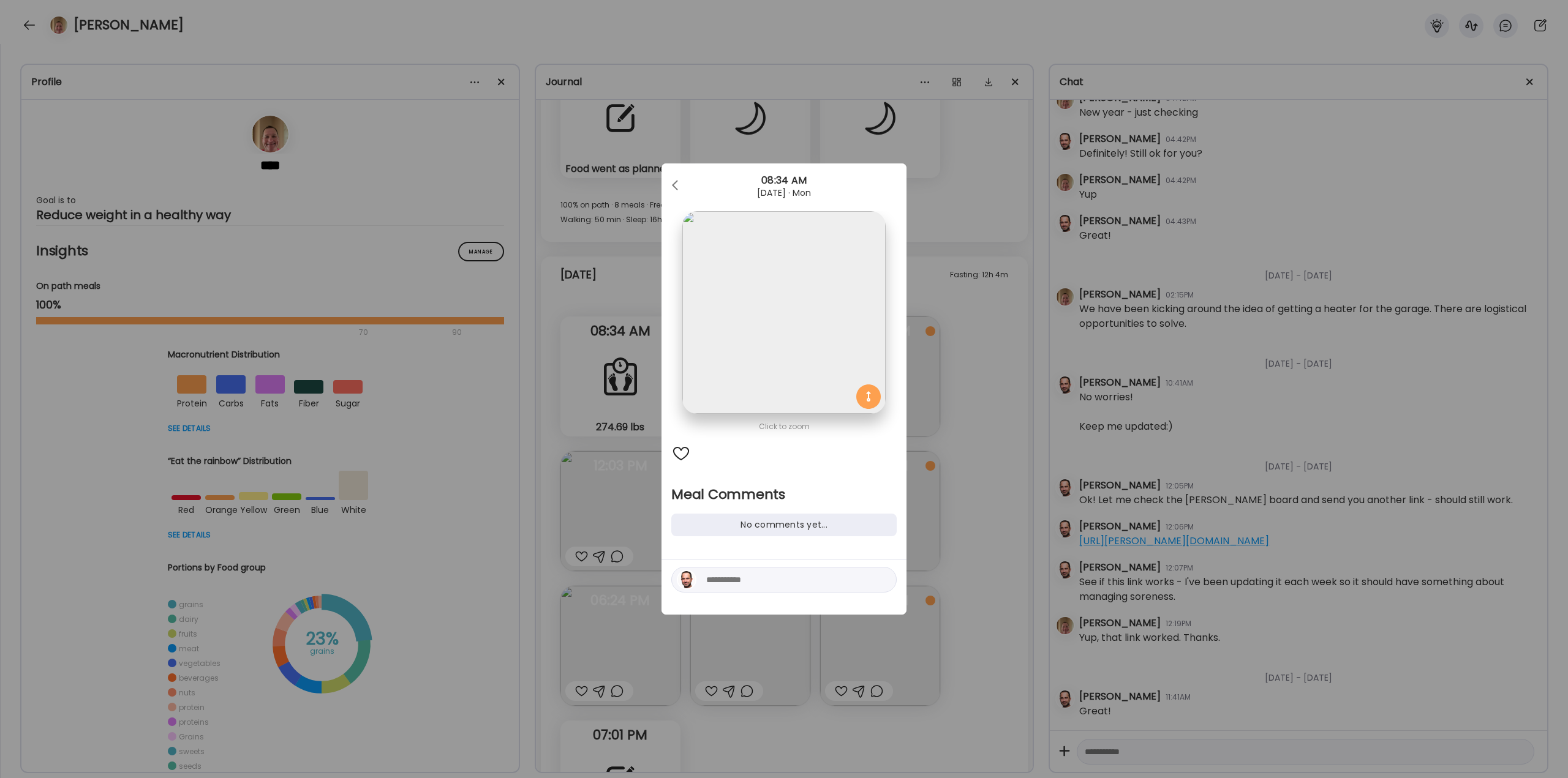
click at [761, 579] on textarea at bounding box center [789, 580] width 165 height 15
type textarea "**********"
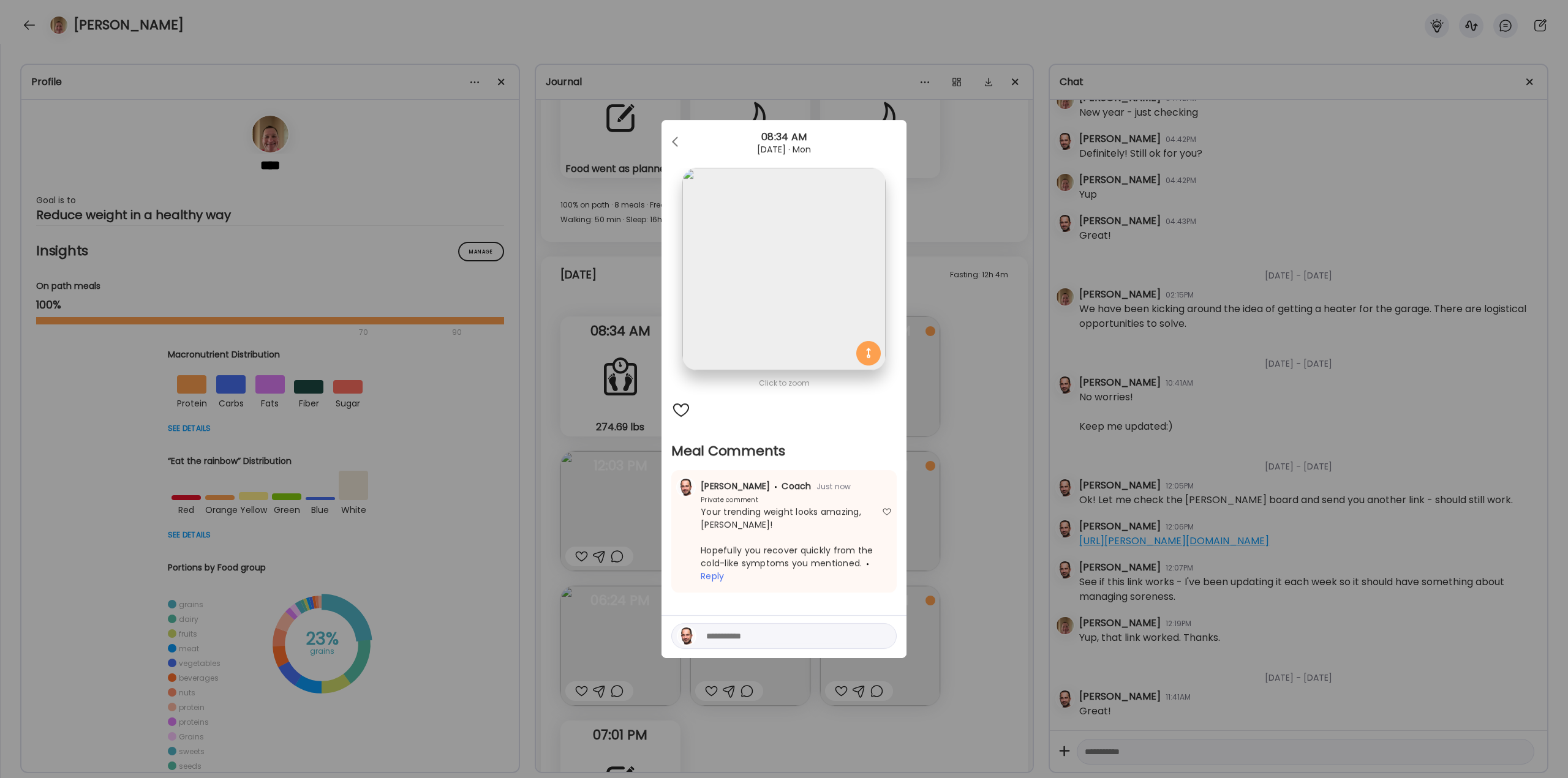
click at [953, 474] on div "Ate Coach Dashboard Wahoo! It’s official Take a moment to set up your Coach Pro…" at bounding box center [784, 389] width 1568 height 778
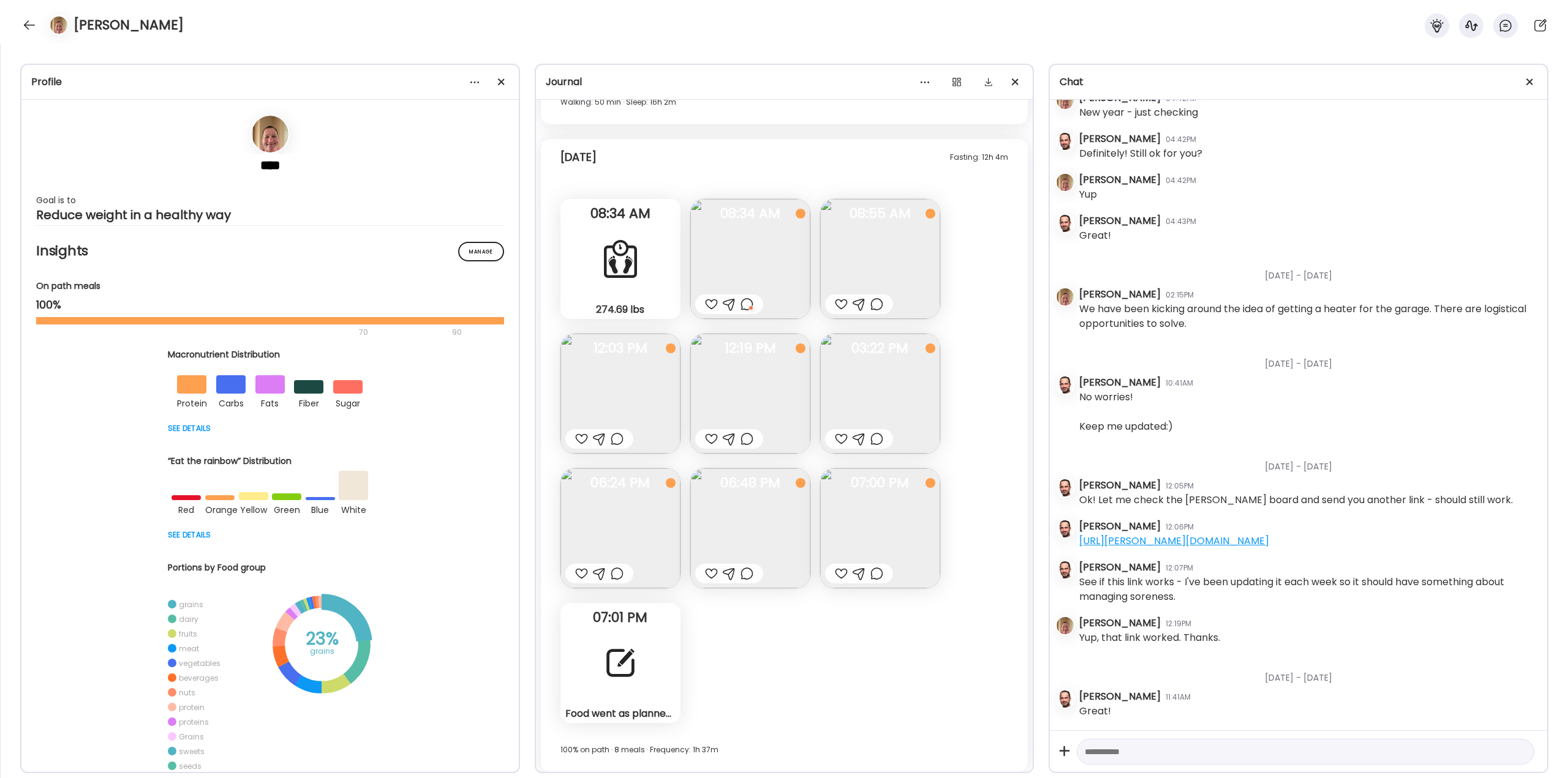
scroll to position [29771, 0]
click at [641, 653] on div at bounding box center [621, 658] width 44 height 44
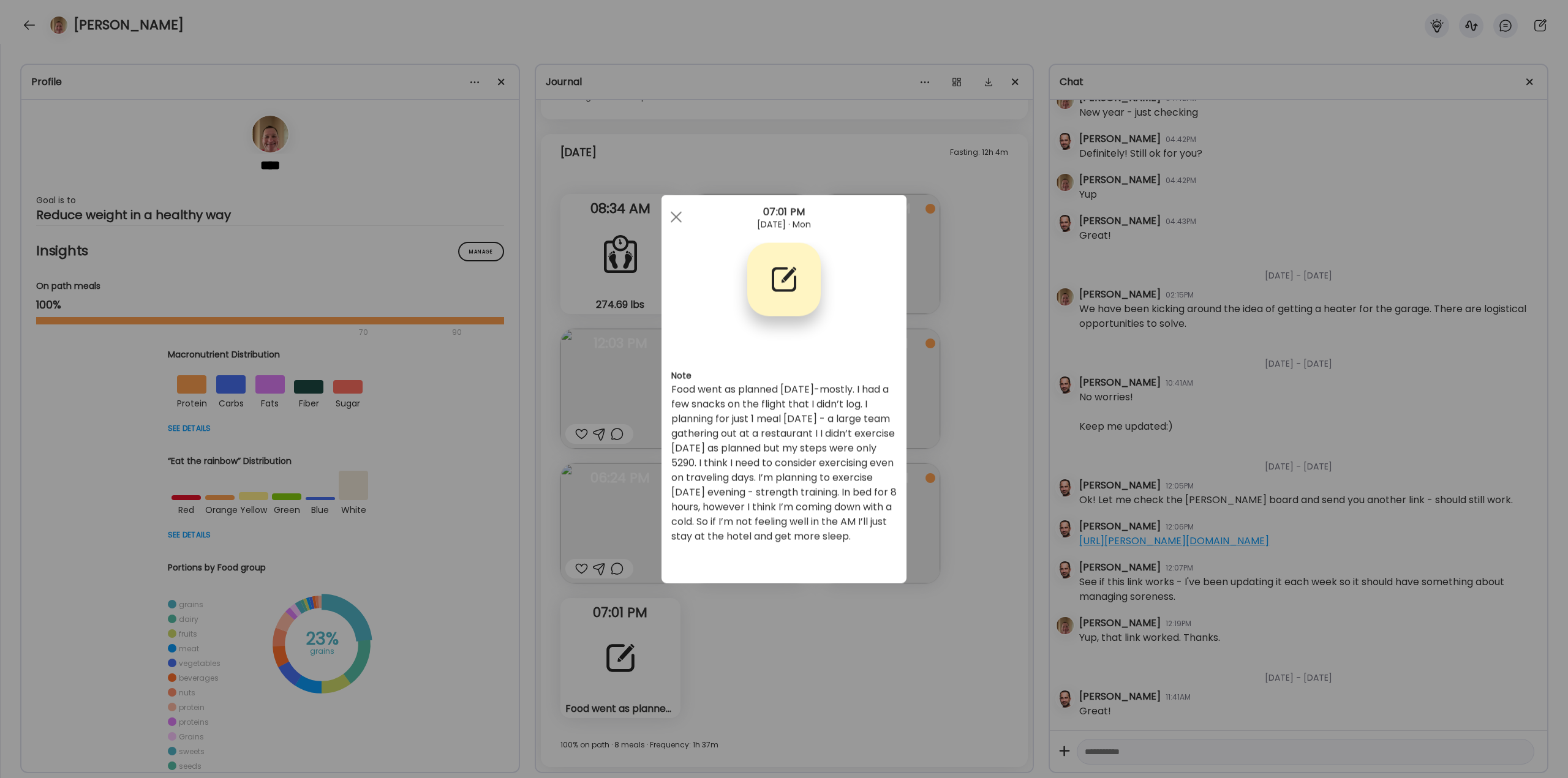
click at [774, 594] on div "Ate Coach Dashboard Wahoo! It’s official Take a moment to set up your Coach Pro…" at bounding box center [784, 389] width 1568 height 778
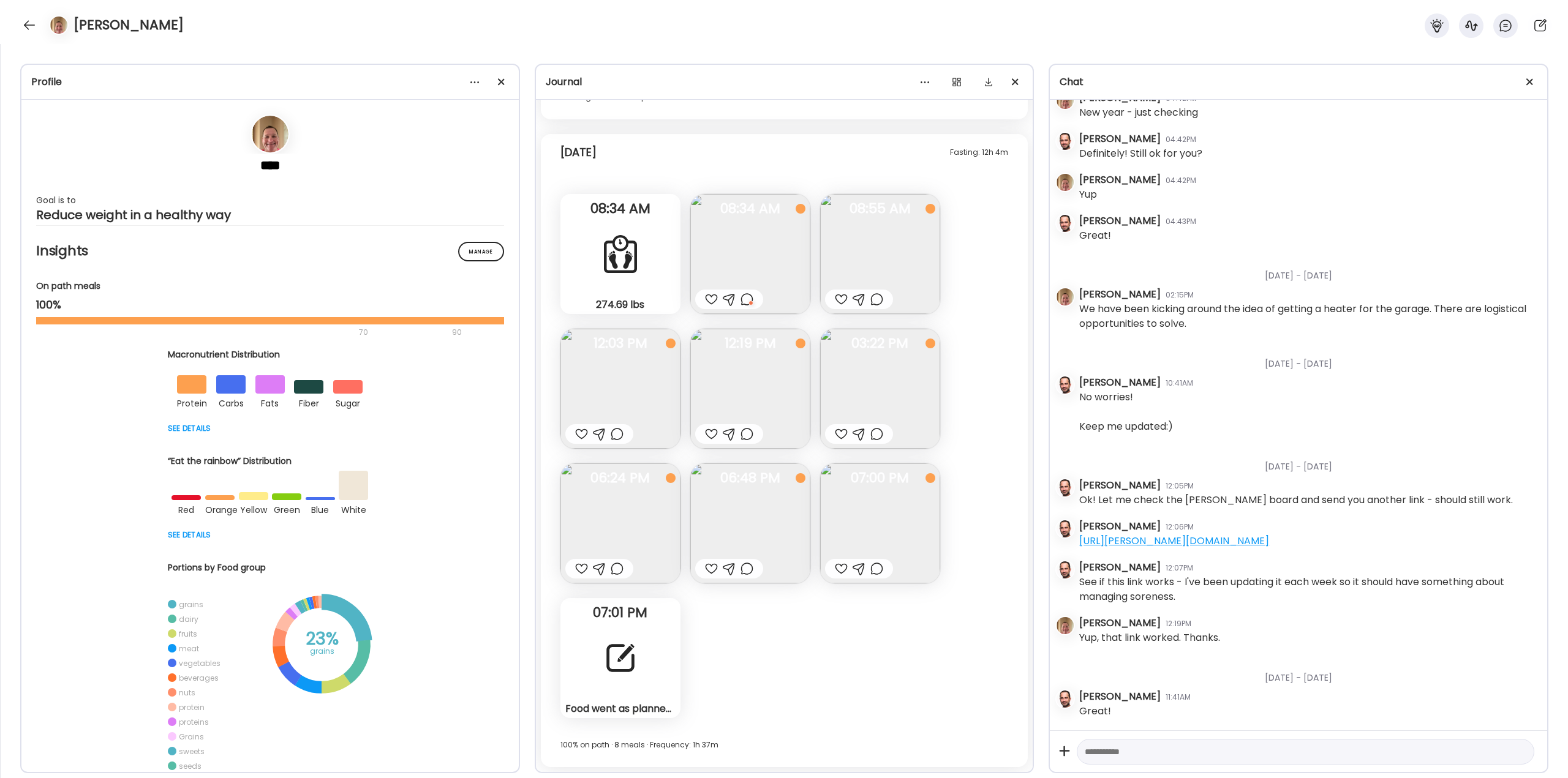
click at [840, 297] on div at bounding box center [841, 300] width 13 height 15
click at [581, 435] on div at bounding box center [582, 434] width 13 height 15
click at [709, 434] on div at bounding box center [711, 434] width 13 height 15
click at [750, 434] on div at bounding box center [747, 434] width 13 height 15
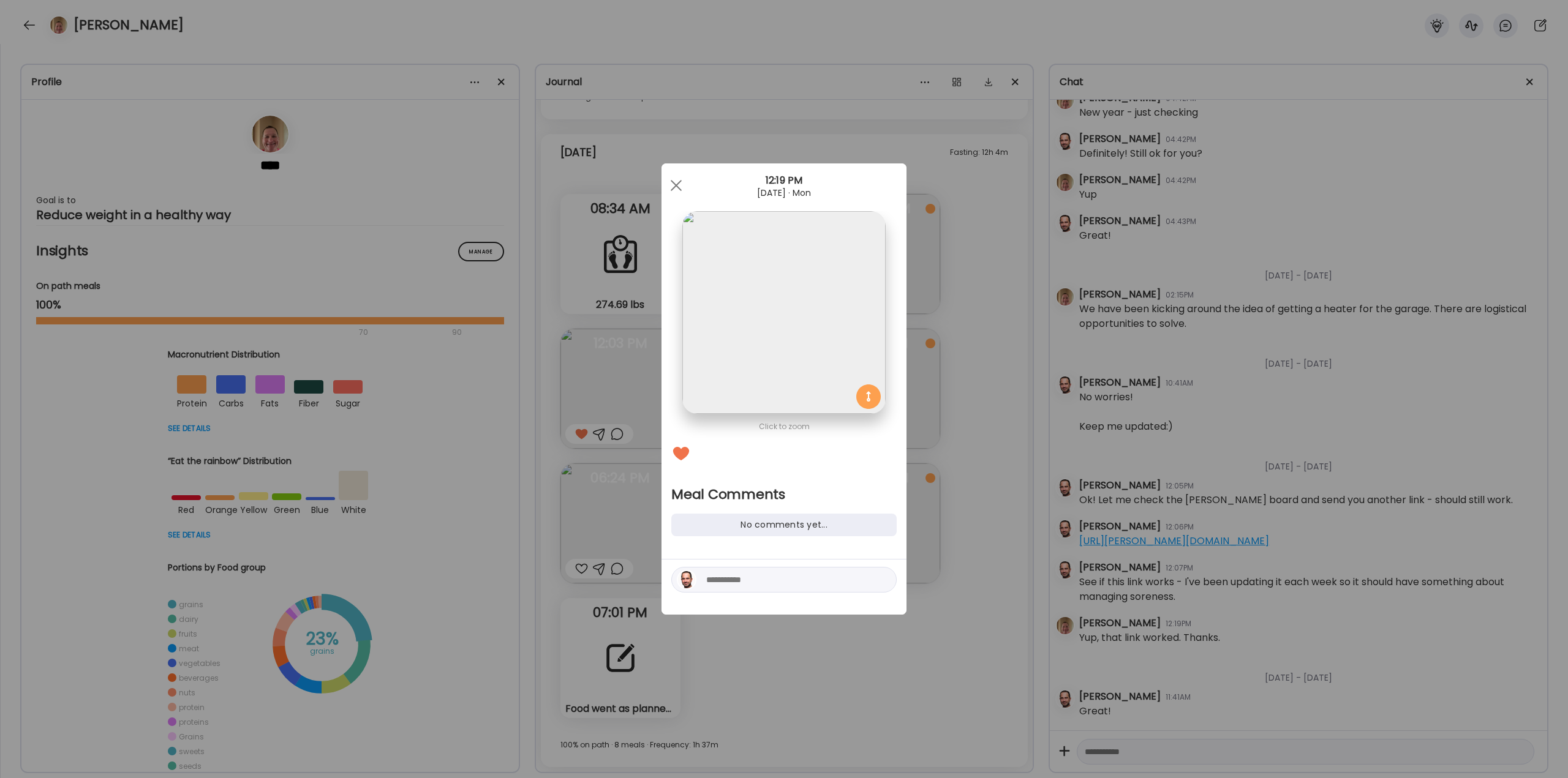
click at [814, 574] on textarea at bounding box center [789, 580] width 165 height 15
type textarea "**********"
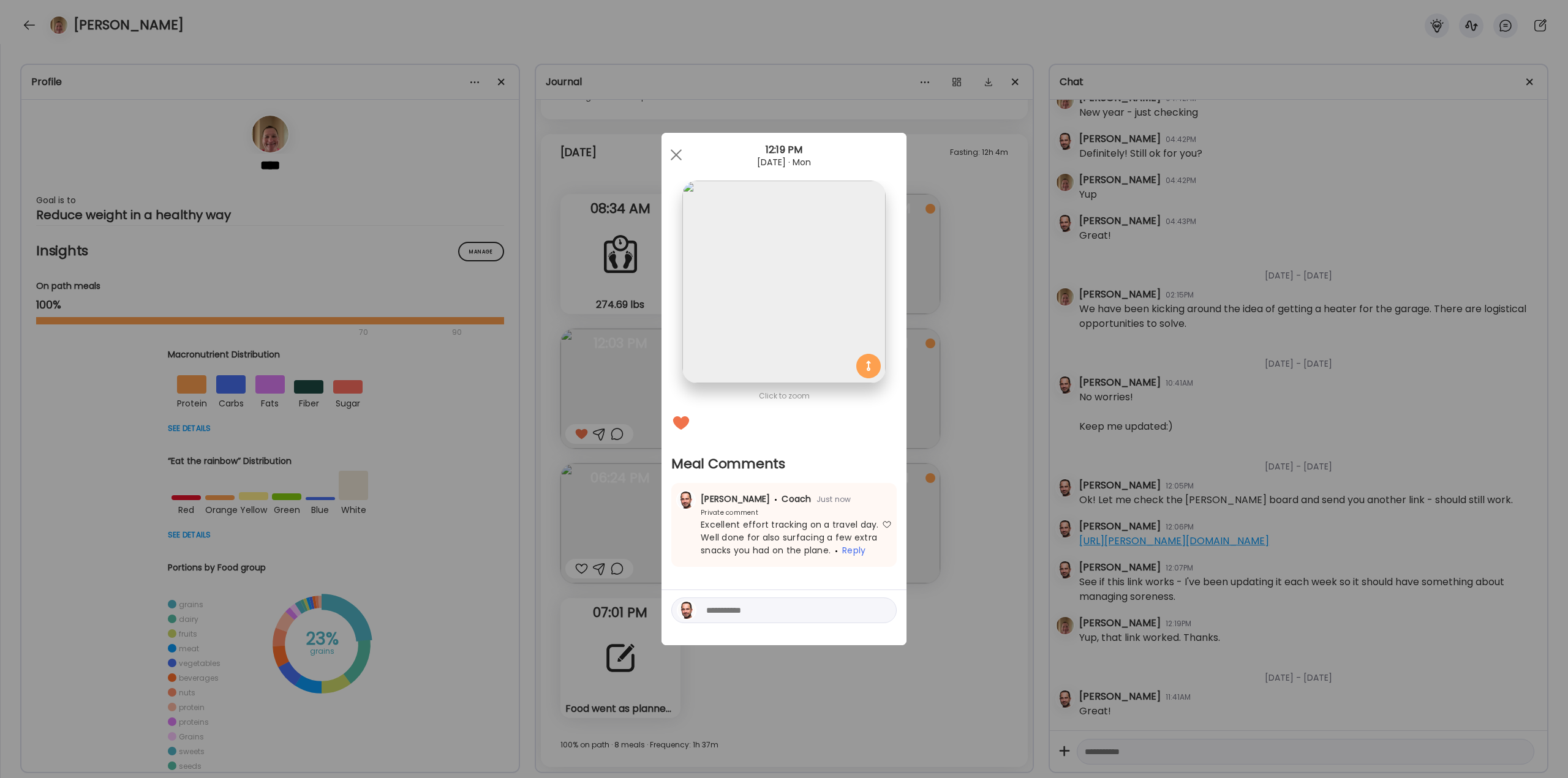
click at [947, 491] on div "Ate Coach Dashboard Wahoo! It’s official Take a moment to set up your Coach Pro…" at bounding box center [784, 389] width 1568 height 778
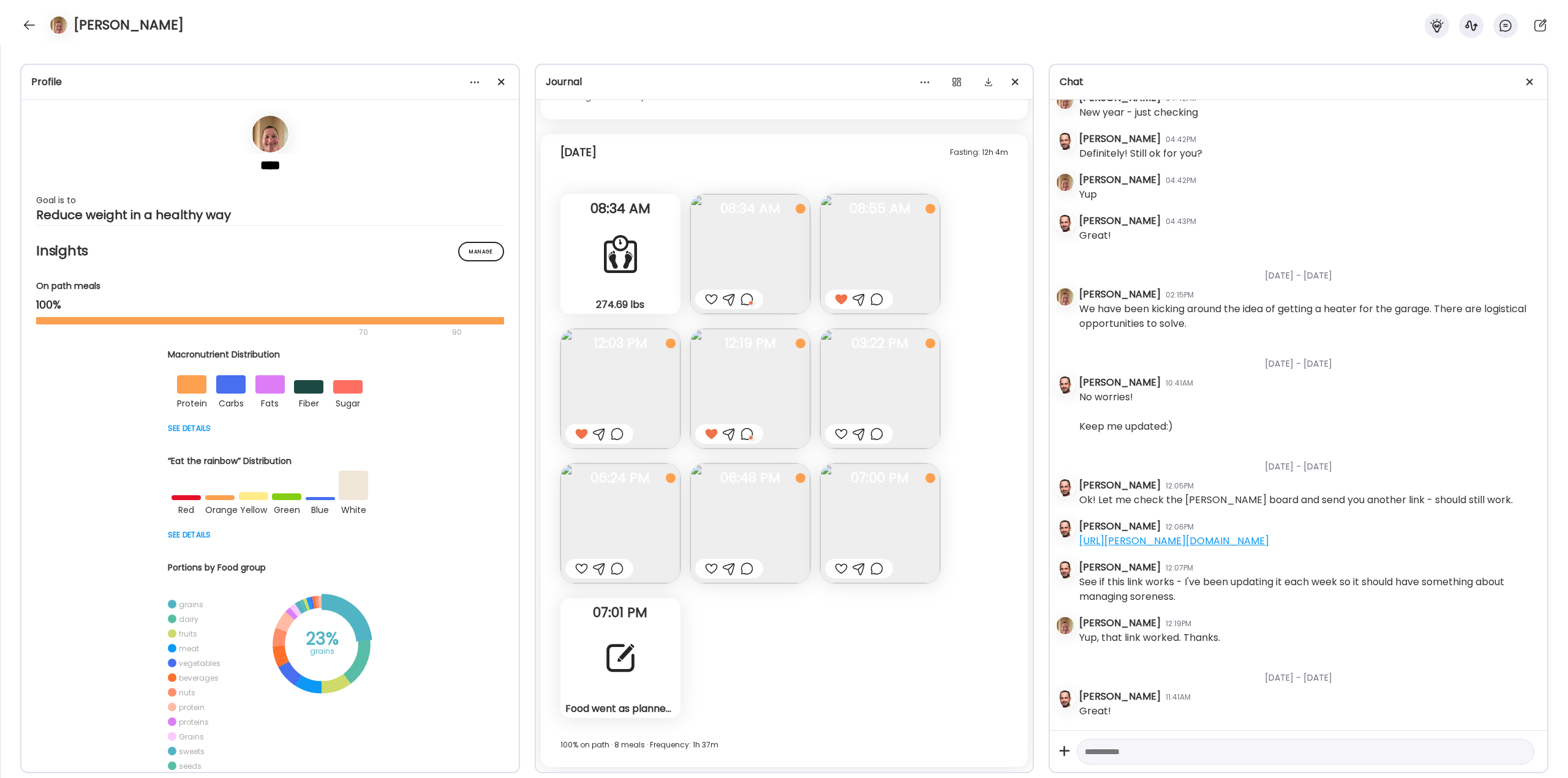
click at [839, 433] on div at bounding box center [841, 434] width 13 height 15
click at [872, 433] on div at bounding box center [877, 434] width 13 height 15
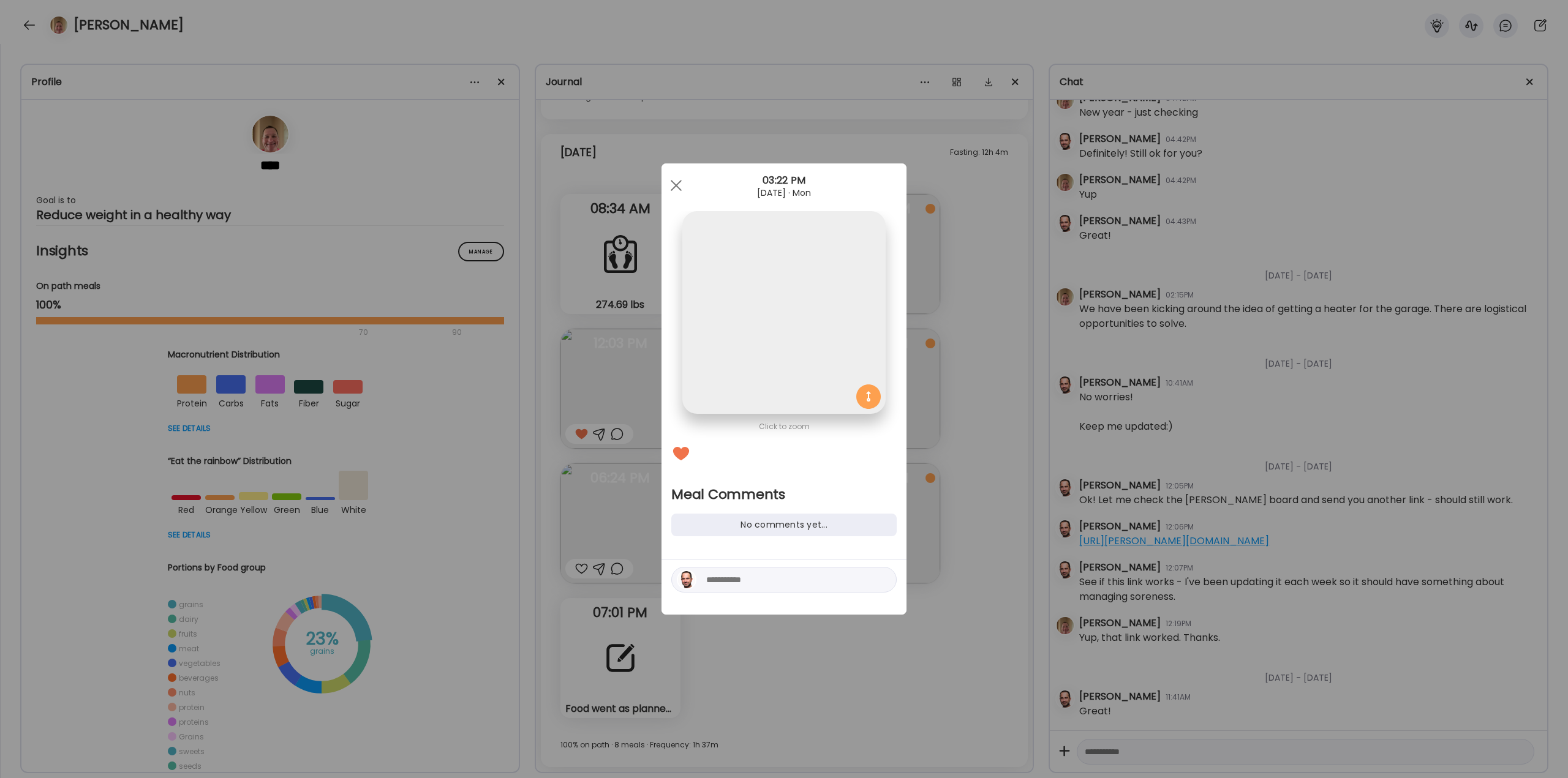
click at [758, 584] on textarea at bounding box center [789, 580] width 165 height 15
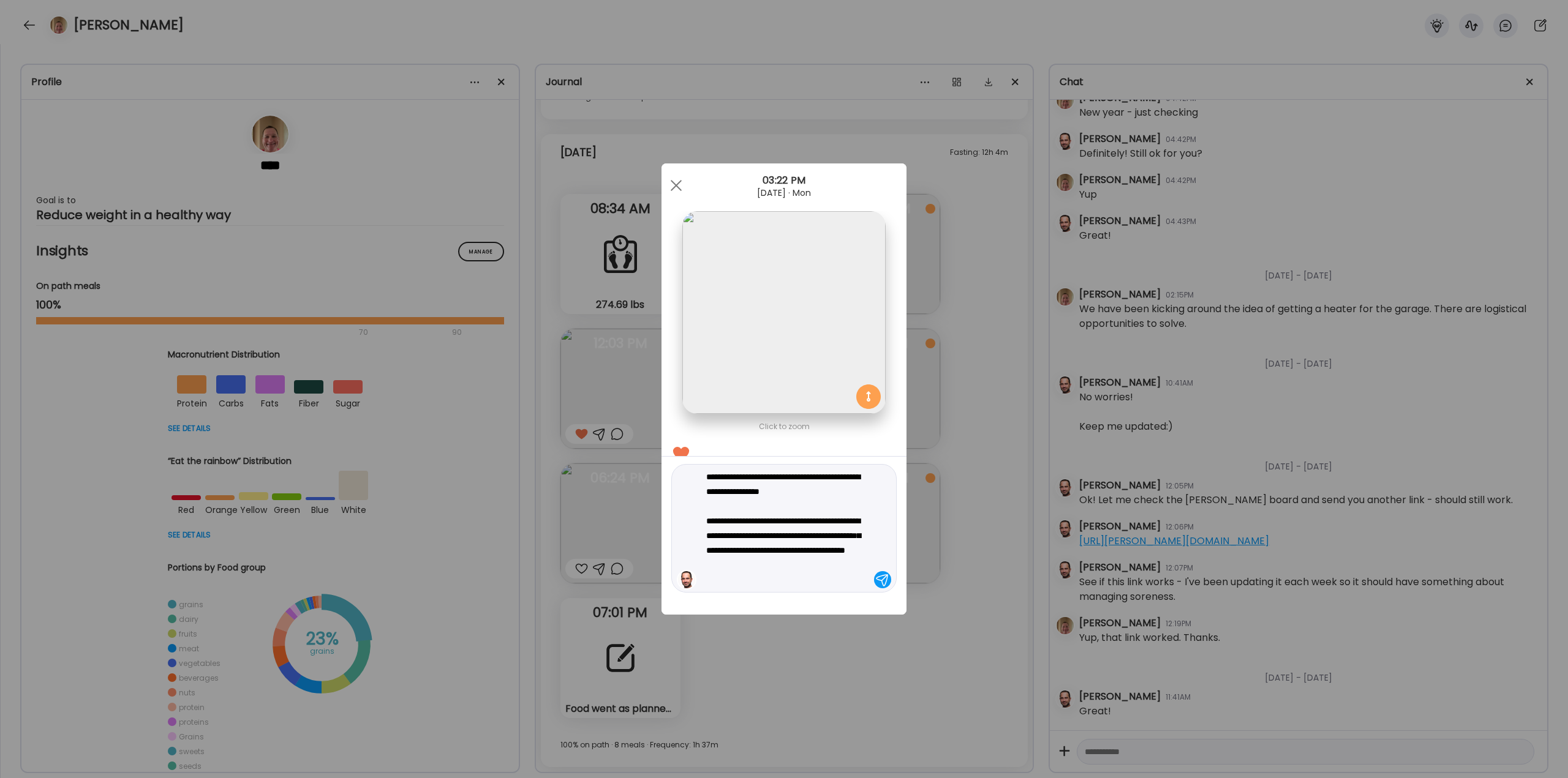
type textarea "**********"
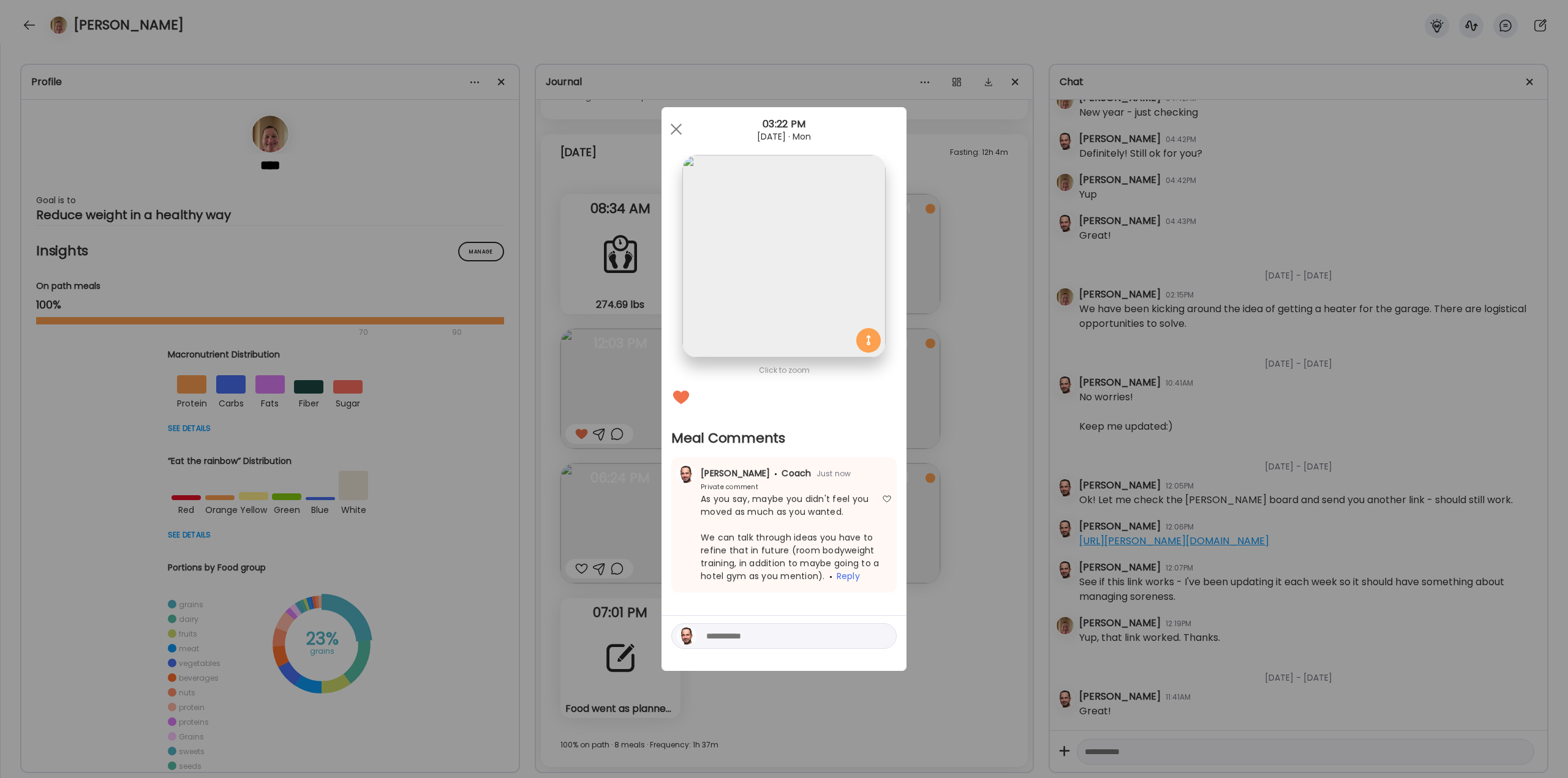
click at [992, 576] on div "Ate Coach Dashboard Wahoo! It’s official Take a moment to set up your Coach Pro…" at bounding box center [784, 389] width 1568 height 778
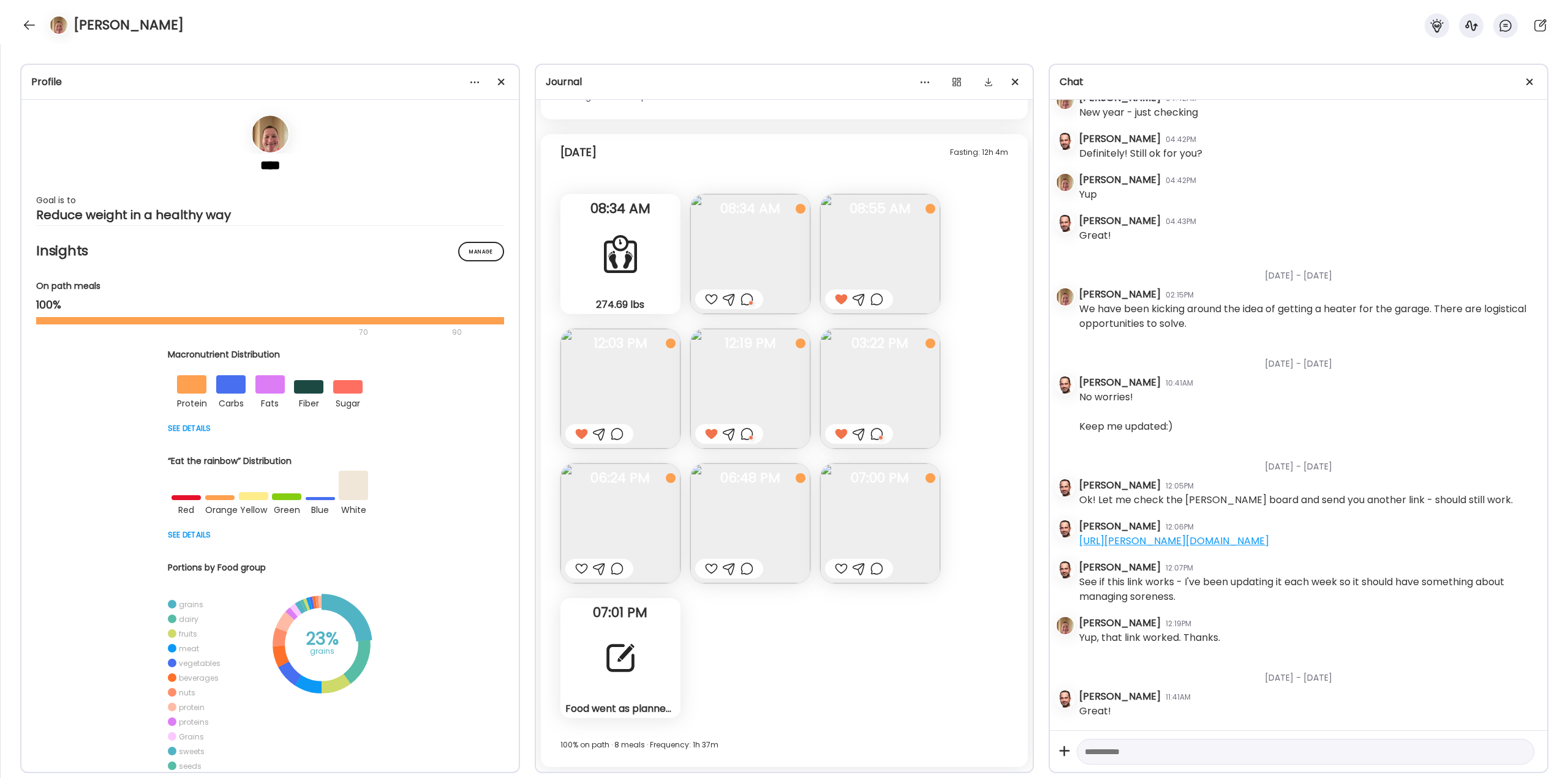
click at [617, 522] on img at bounding box center [621, 523] width 120 height 120
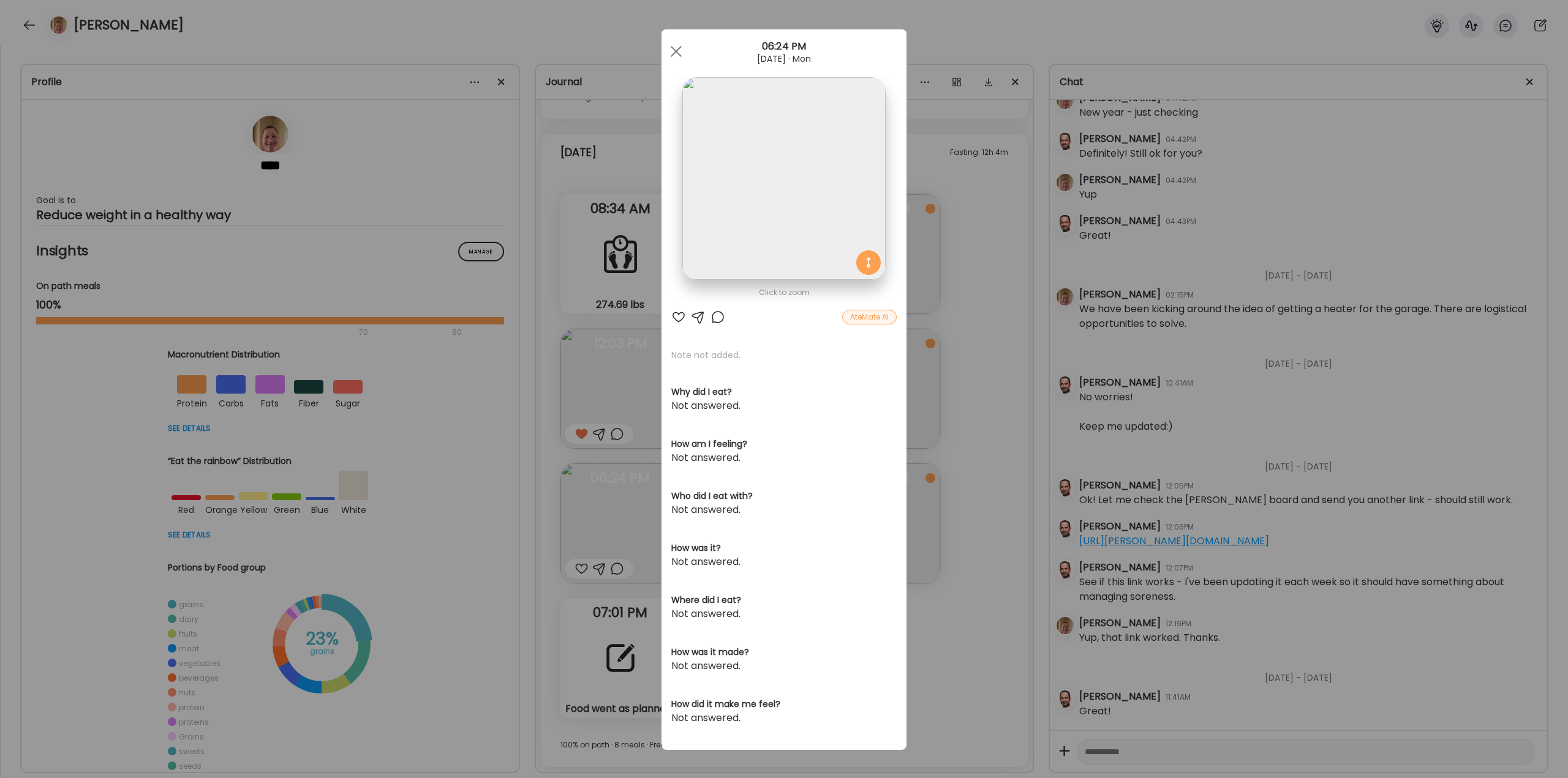
click at [711, 315] on div at bounding box center [718, 317] width 15 height 15
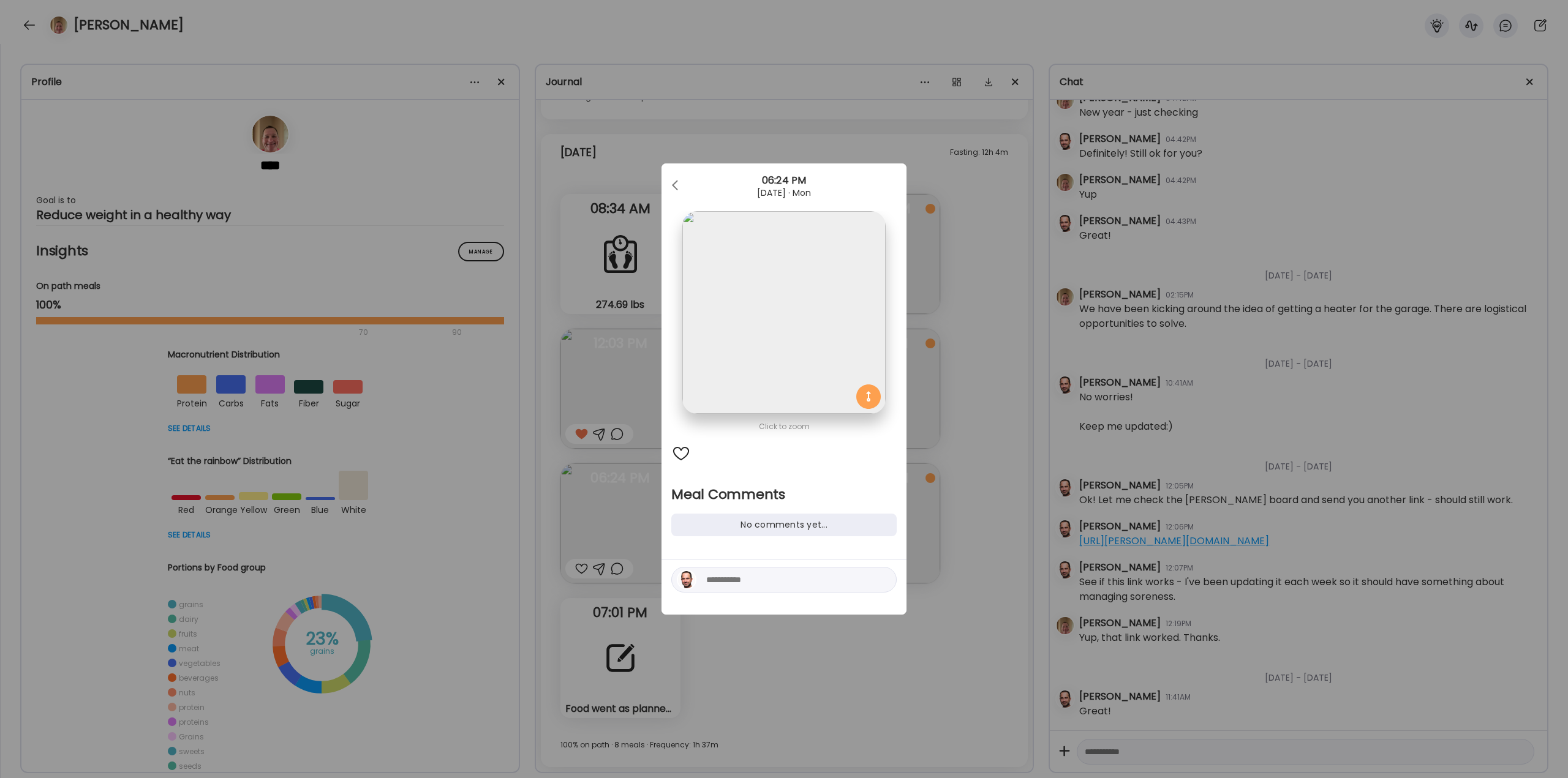
click at [730, 580] on textarea at bounding box center [789, 580] width 165 height 15
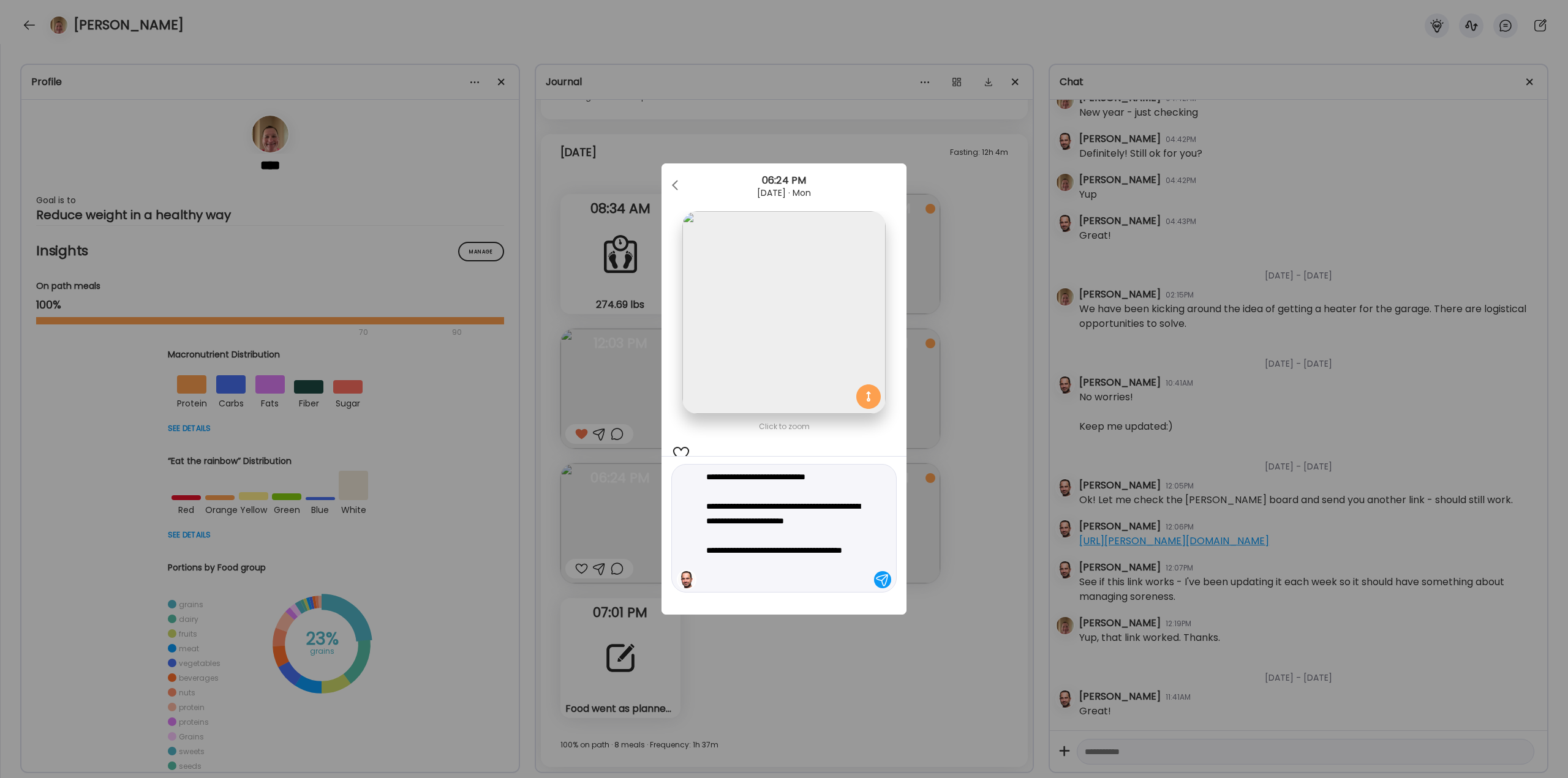
type textarea "**********"
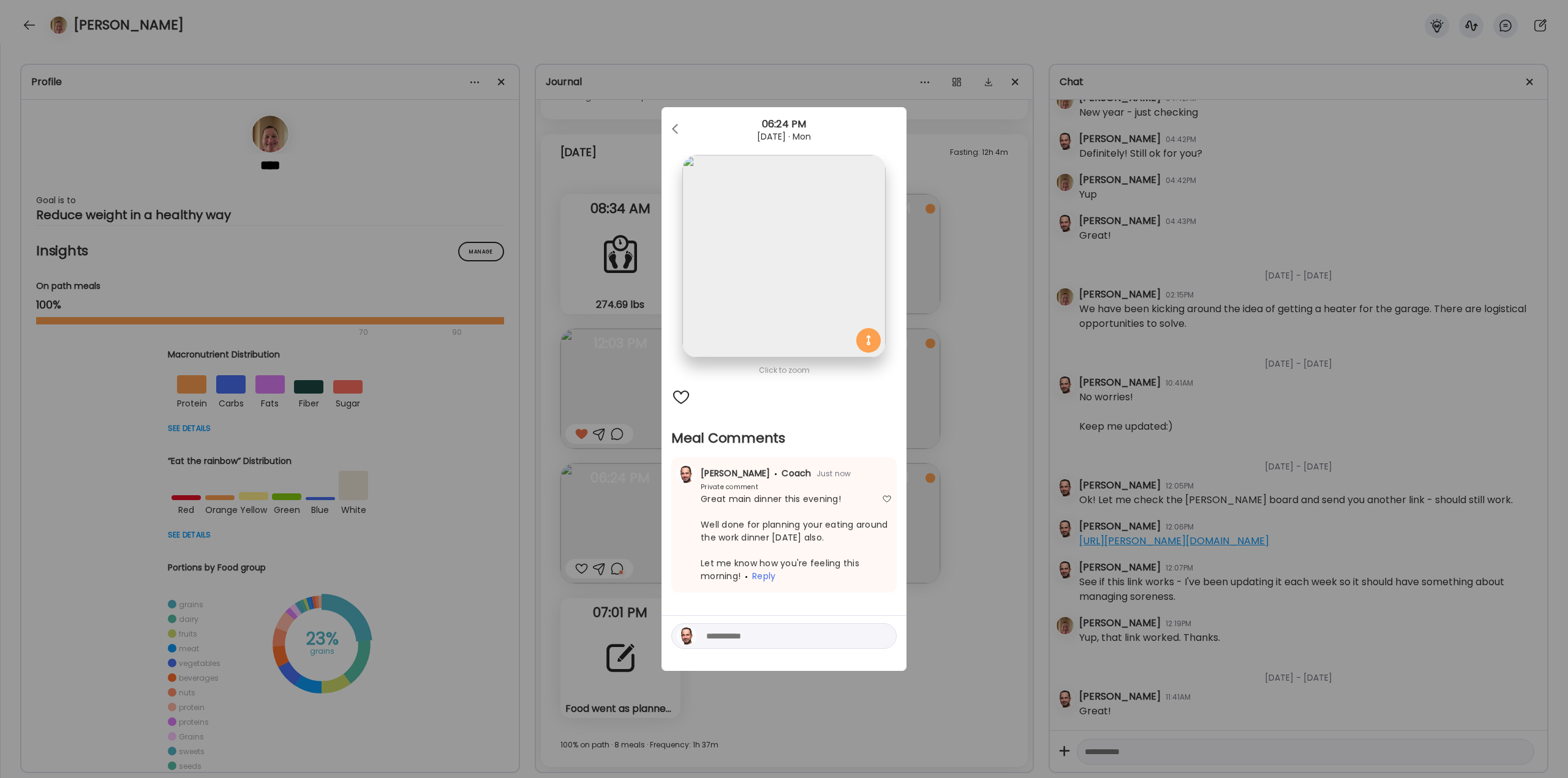
click at [972, 531] on div "Ate Coach Dashboard Wahoo! It’s official Take a moment to set up your Coach Pro…" at bounding box center [784, 389] width 1568 height 778
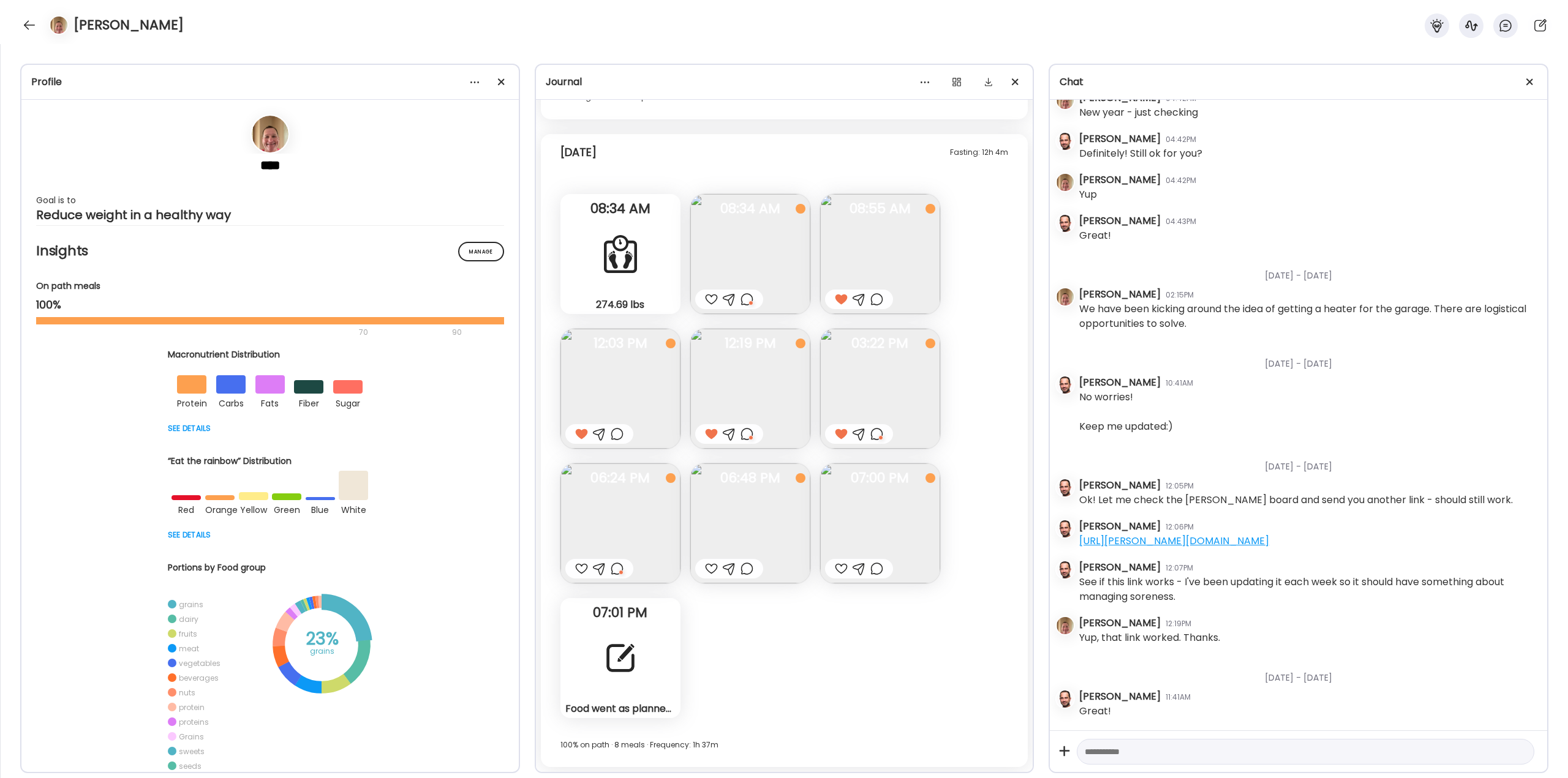
click at [709, 564] on div at bounding box center [711, 569] width 13 height 15
click at [842, 566] on div at bounding box center [841, 569] width 13 height 15
click at [27, 22] on div at bounding box center [30, 25] width 20 height 20
